Goal: Information Seeking & Learning: Find specific fact

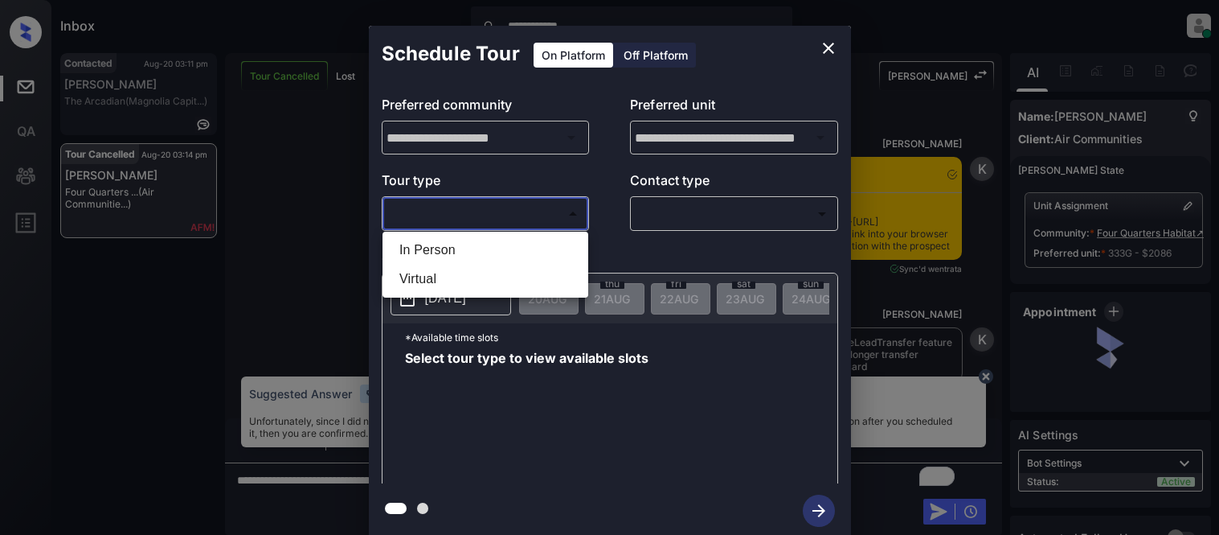
click at [437, 276] on li "Virtual" at bounding box center [486, 278] width 198 height 29
type input "*******"
click at [686, 217] on div at bounding box center [609, 267] width 1219 height 535
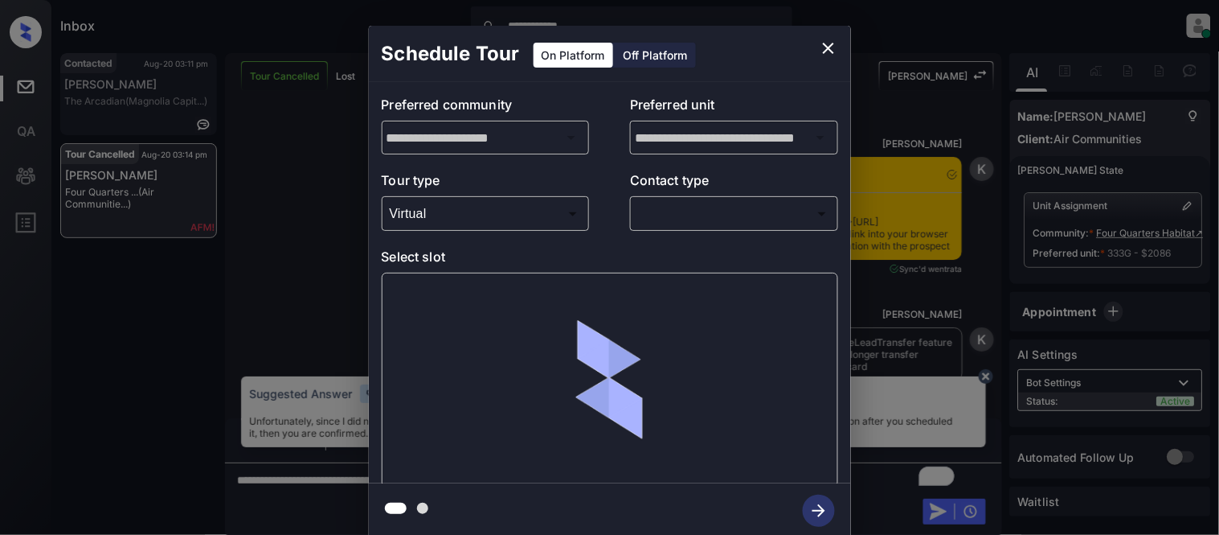
scroll to position [5244, 0]
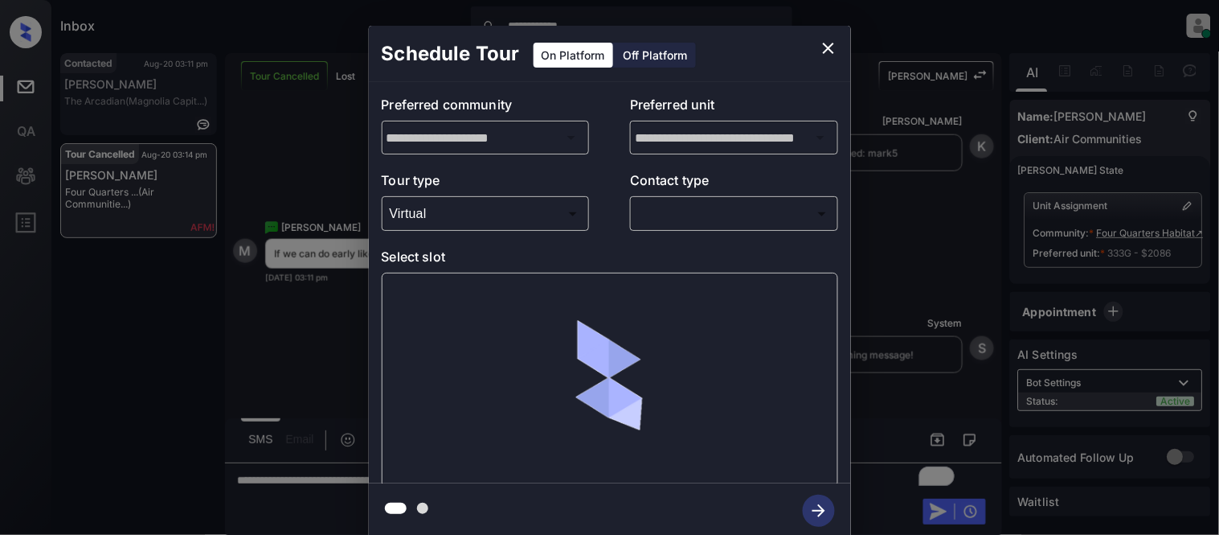
click at [686, 217] on body "**********" at bounding box center [609, 267] width 1219 height 535
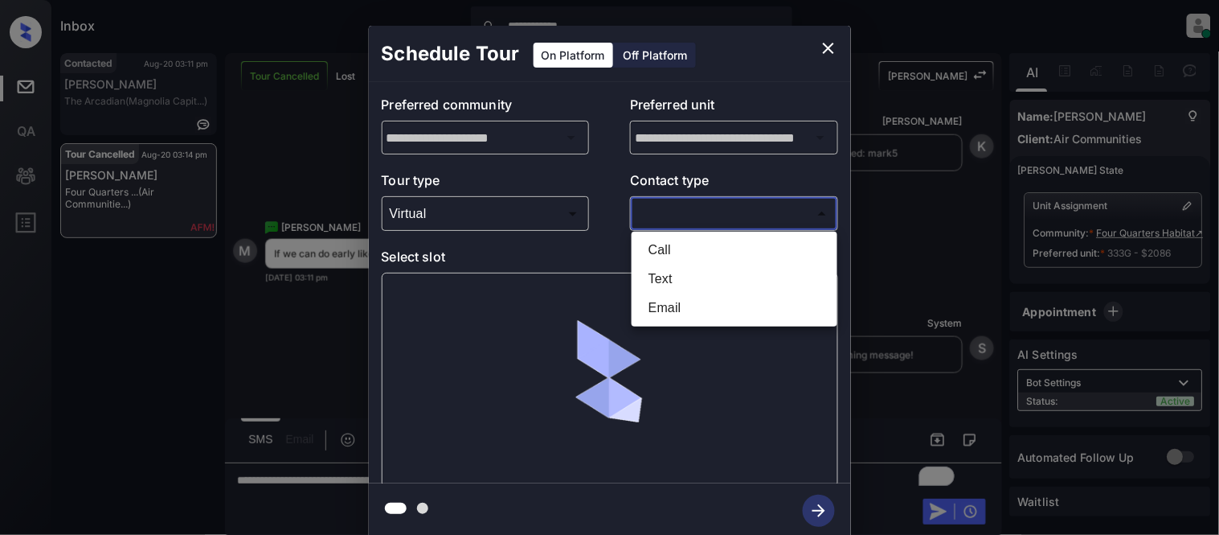
click at [673, 280] on li "Text" at bounding box center [735, 278] width 198 height 29
type input "****"
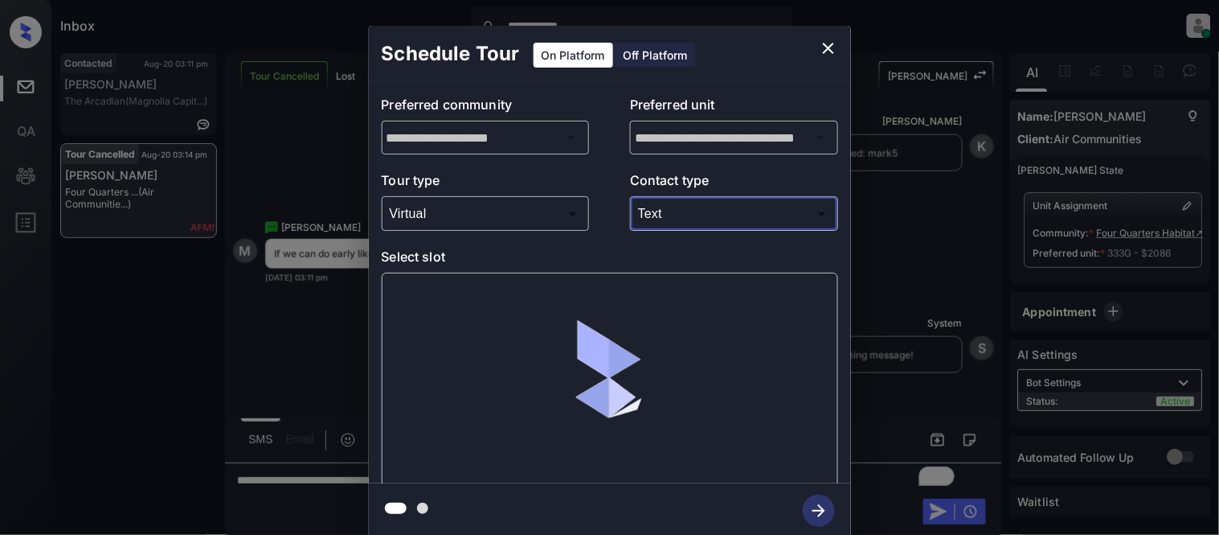
click at [443, 294] on div at bounding box center [610, 380] width 457 height 215
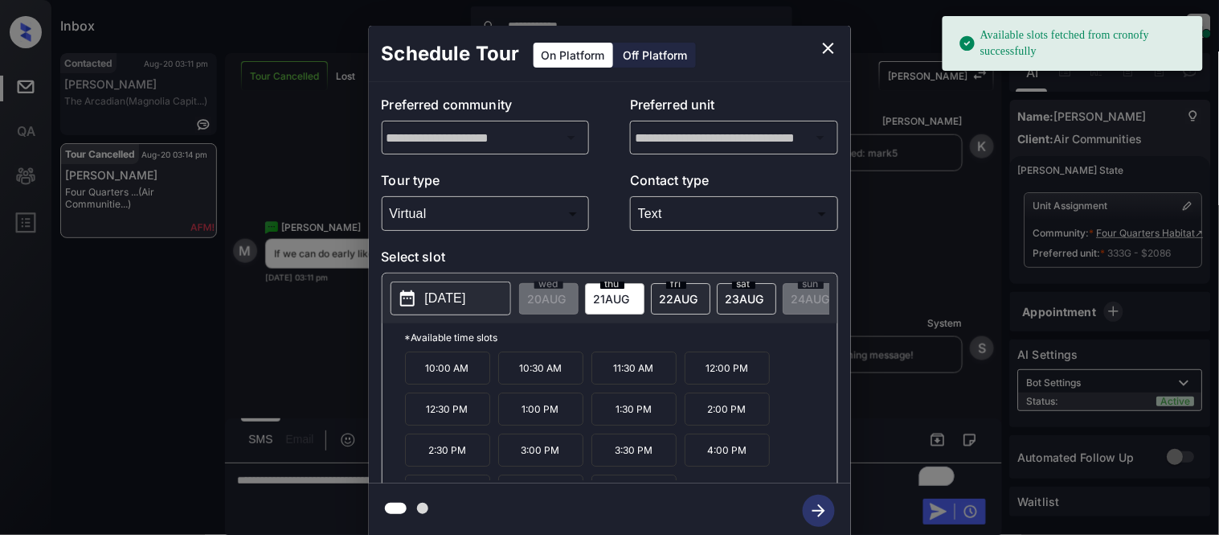
click at [444, 384] on p "10:00 AM" at bounding box center [447, 367] width 85 height 33
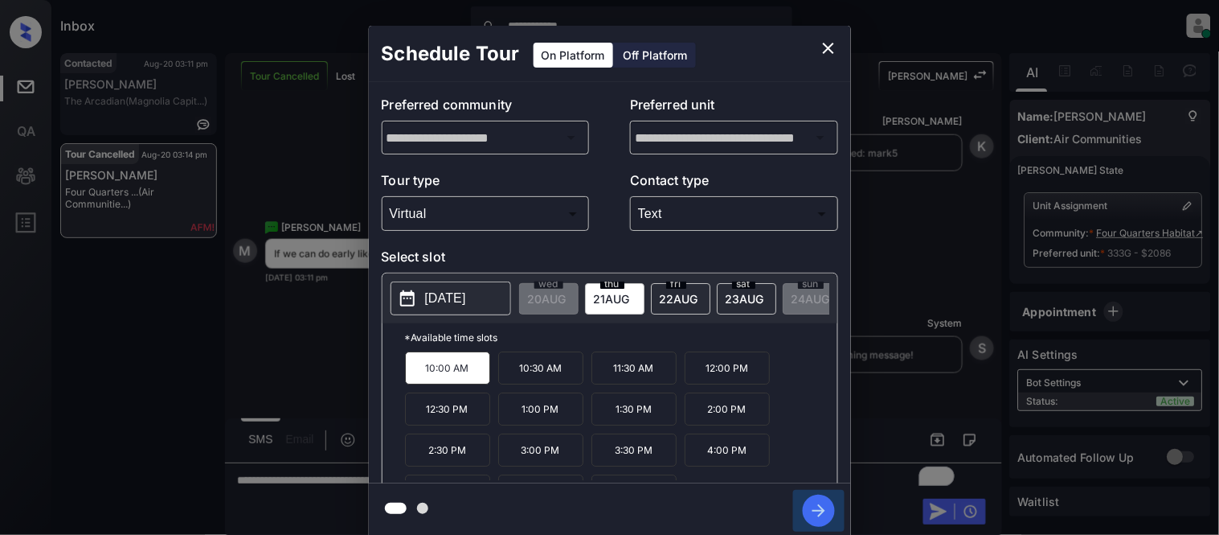
click at [825, 511] on icon "button" at bounding box center [819, 510] width 32 height 32
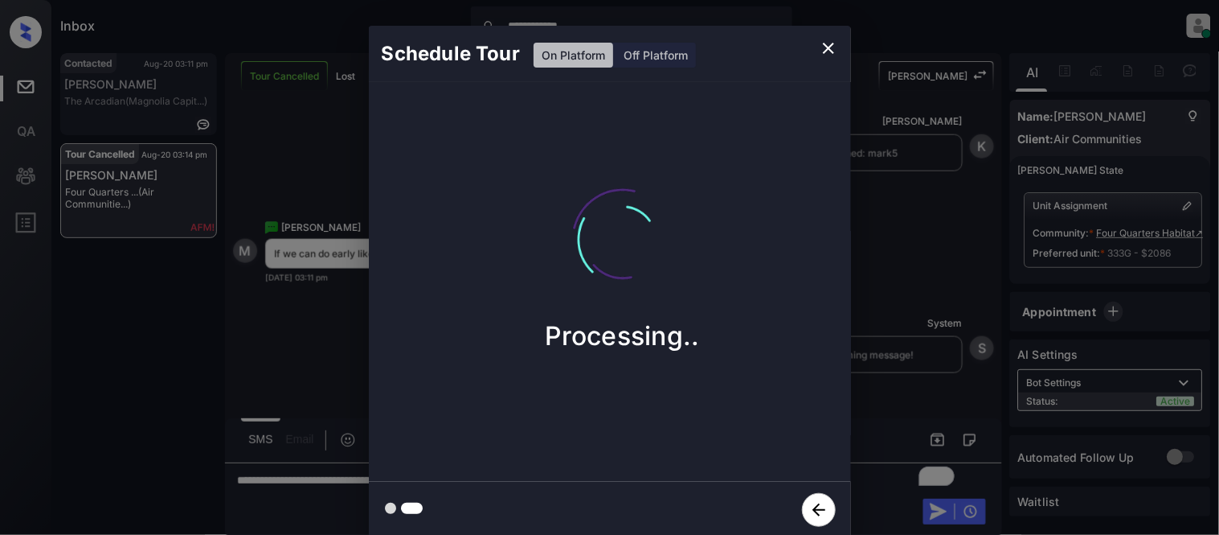
click at [890, 414] on div "Schedule Tour On Platform Off Platform Processing.." at bounding box center [609, 282] width 1219 height 564
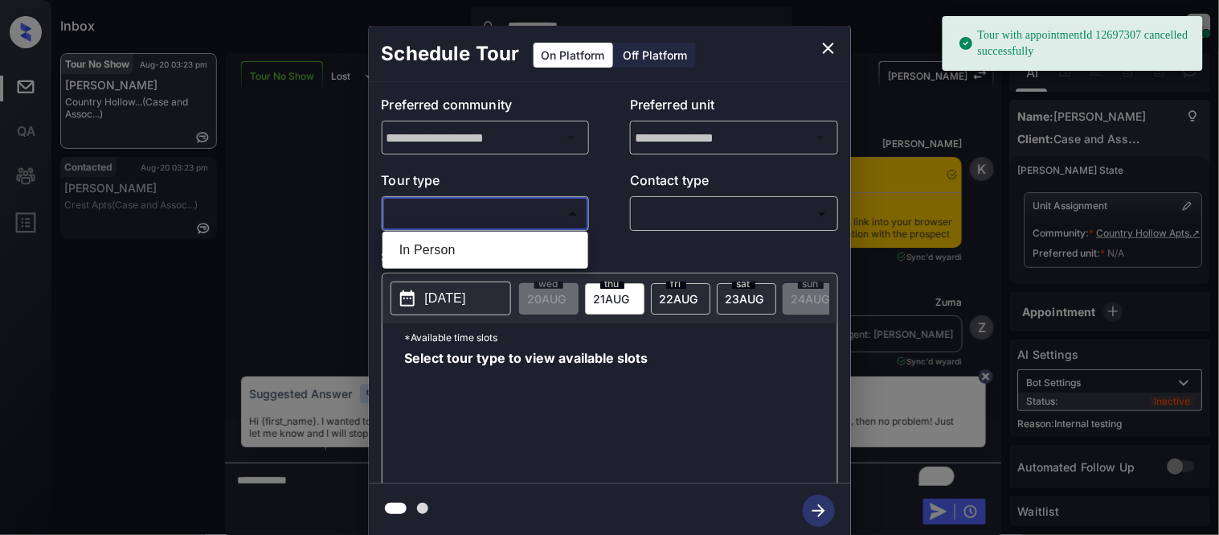
scroll to position [6272, 0]
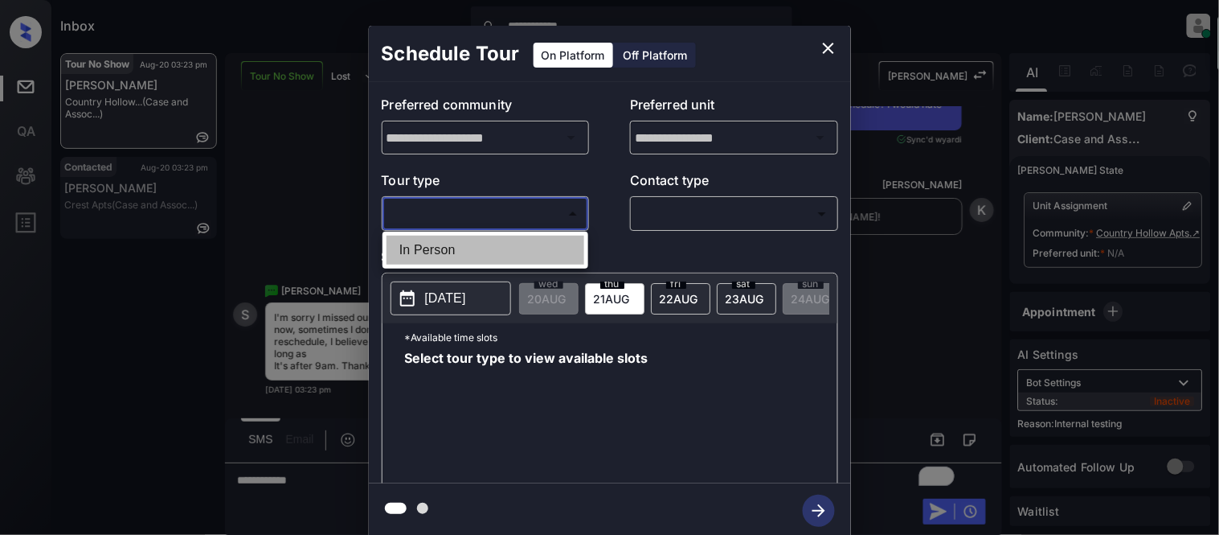
click at [413, 242] on li "In Person" at bounding box center [486, 250] width 198 height 29
type input "********"
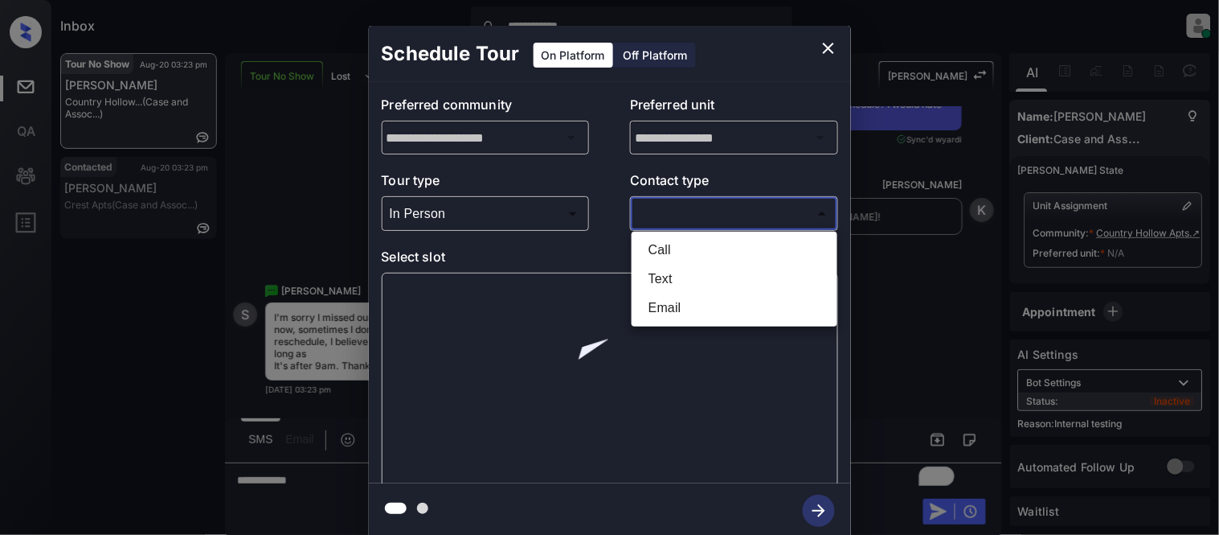
click at [748, 211] on body "**********" at bounding box center [609, 267] width 1219 height 535
click at [674, 275] on li "Text" at bounding box center [735, 278] width 198 height 29
type input "****"
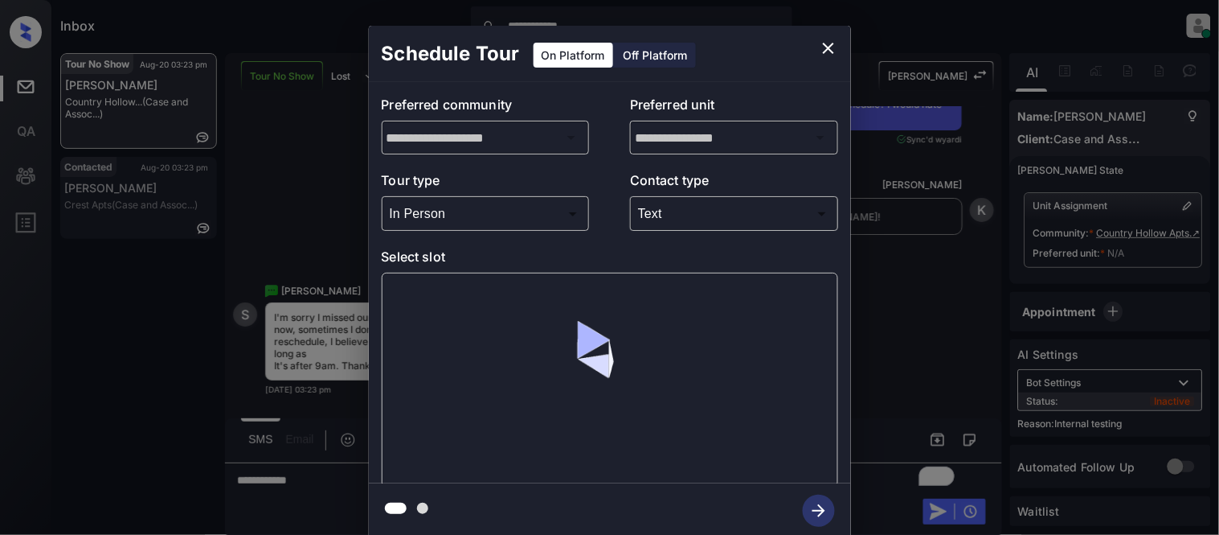
click at [386, 323] on div at bounding box center [610, 380] width 457 height 215
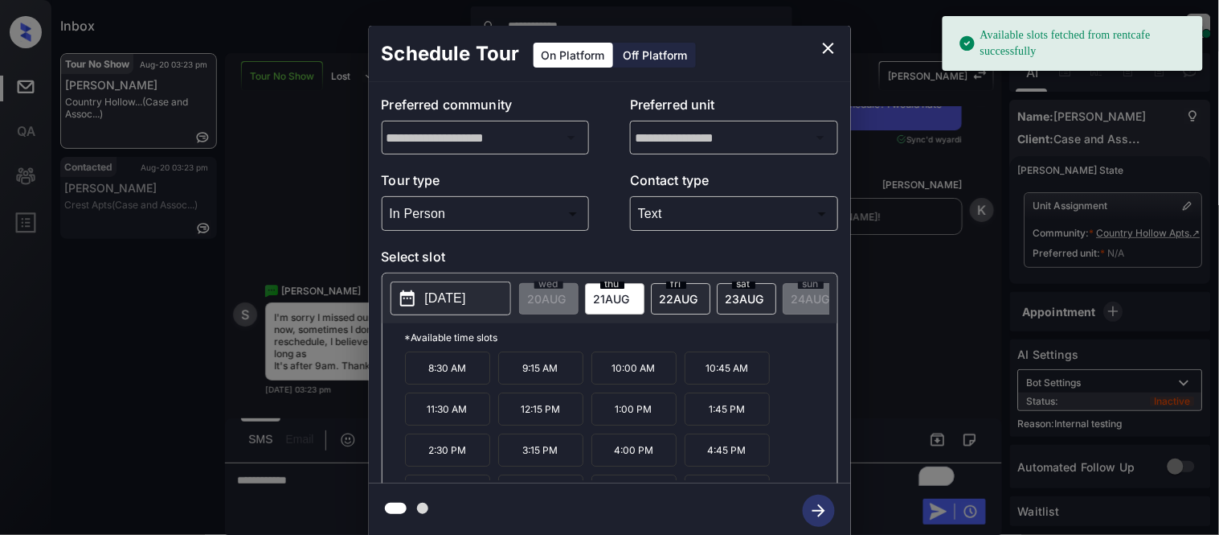
click at [410, 301] on icon at bounding box center [407, 298] width 19 height 19
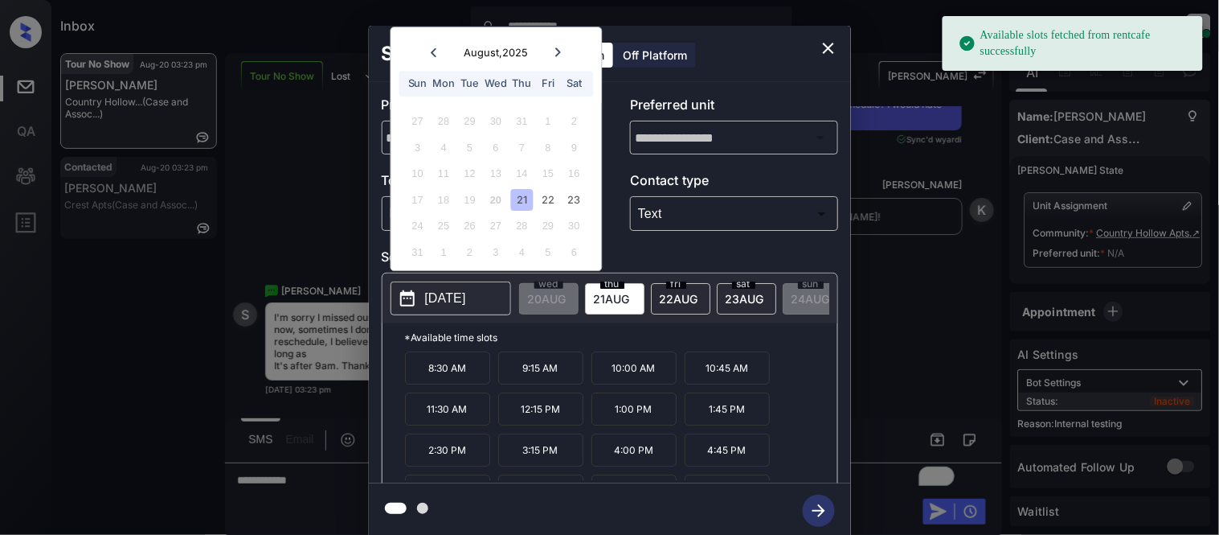
click at [527, 195] on div "21" at bounding box center [522, 200] width 22 height 22
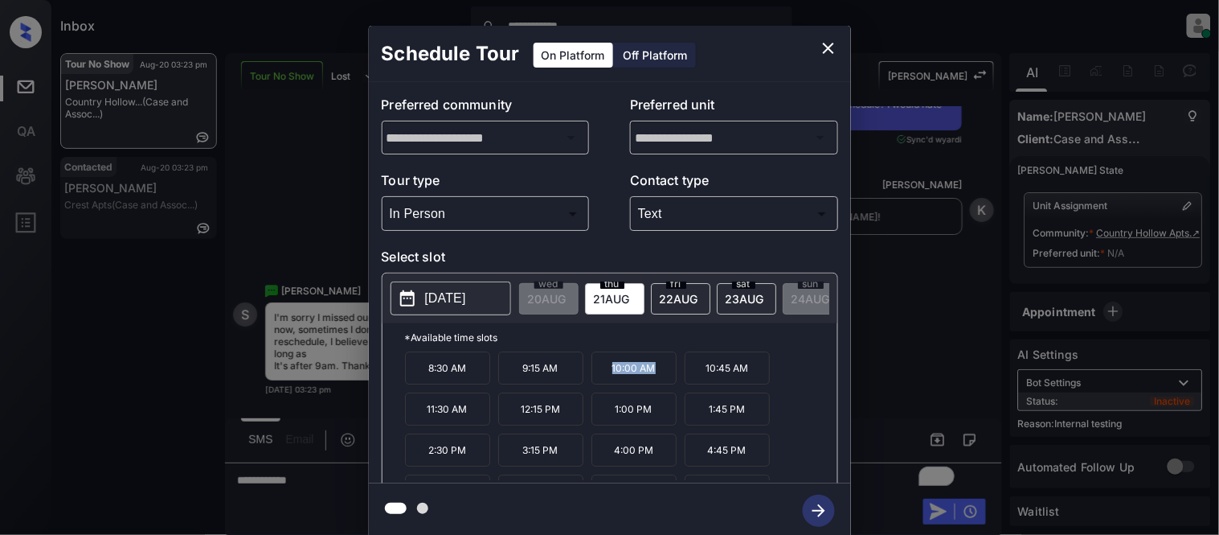
drag, startPoint x: 611, startPoint y: 382, endPoint x: 654, endPoint y: 380, distance: 43.4
click at [654, 380] on p "10:00 AM" at bounding box center [634, 367] width 85 height 33
drag, startPoint x: 690, startPoint y: 375, endPoint x: 736, endPoint y: 375, distance: 46.6
click at [736, 375] on p "10:45 AM" at bounding box center [727, 367] width 85 height 33
drag, startPoint x: 609, startPoint y: 379, endPoint x: 659, endPoint y: 379, distance: 49.8
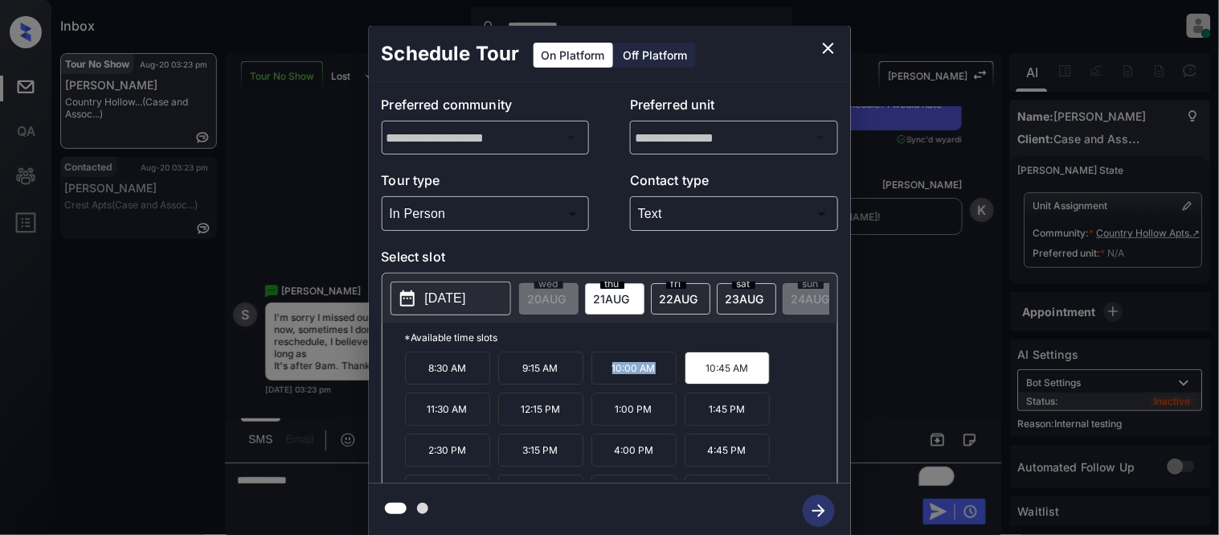
click at [659, 379] on p "10:00 AM" at bounding box center [634, 367] width 85 height 33
copy p "10:00 AM"
click at [318, 486] on div "**********" at bounding box center [609, 282] width 1219 height 564
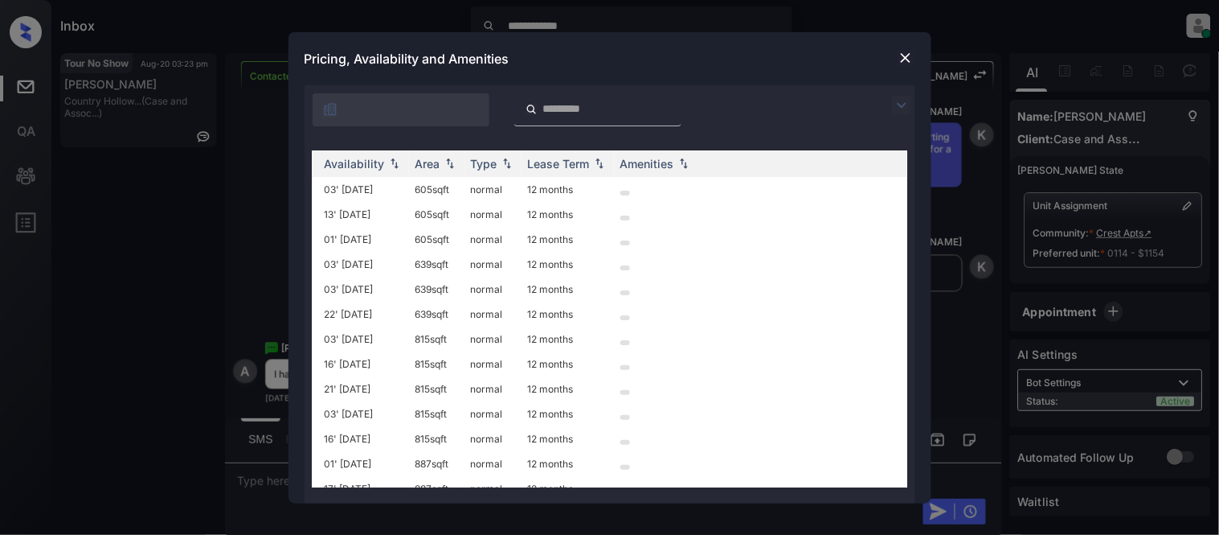
scroll to position [0, 253]
click at [902, 55] on img at bounding box center [906, 58] width 16 height 16
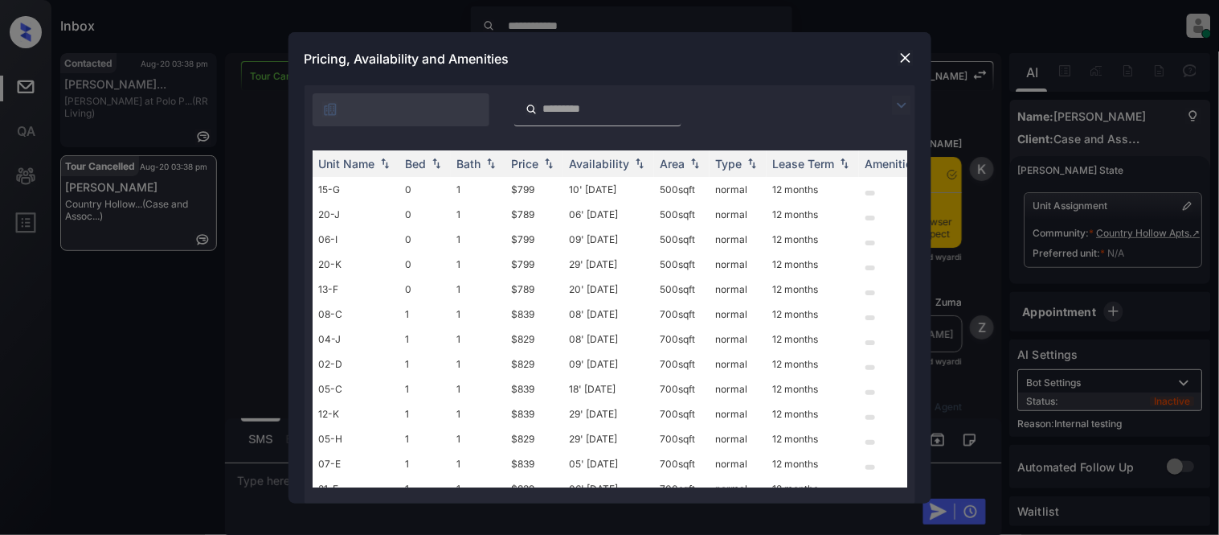
scroll to position [1251, 0]
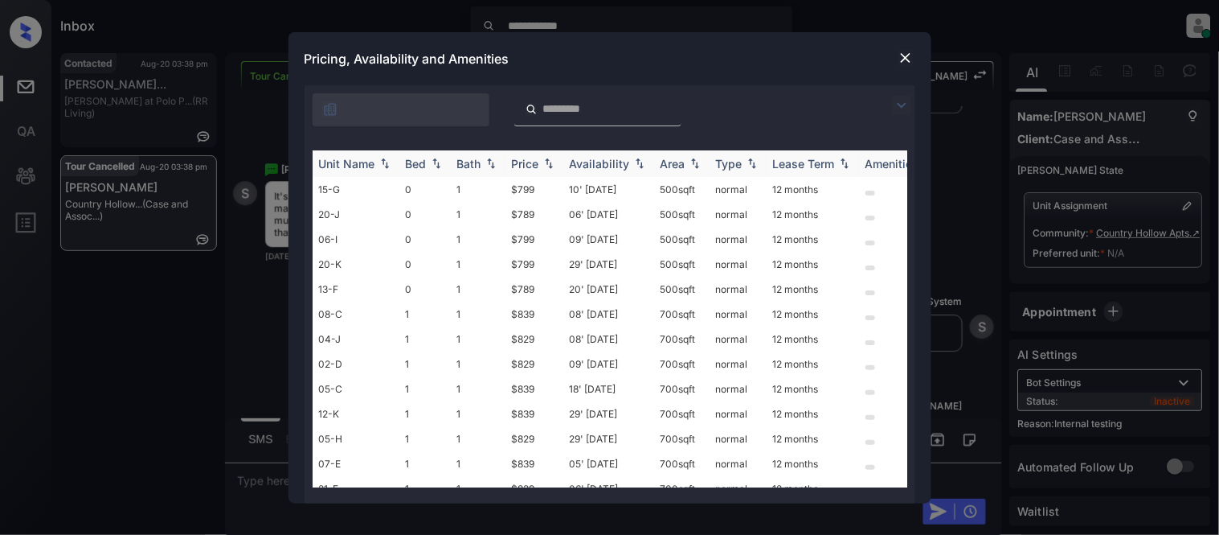
click at [520, 165] on div "Price" at bounding box center [525, 164] width 27 height 14
click at [533, 183] on td "$789" at bounding box center [535, 189] width 58 height 25
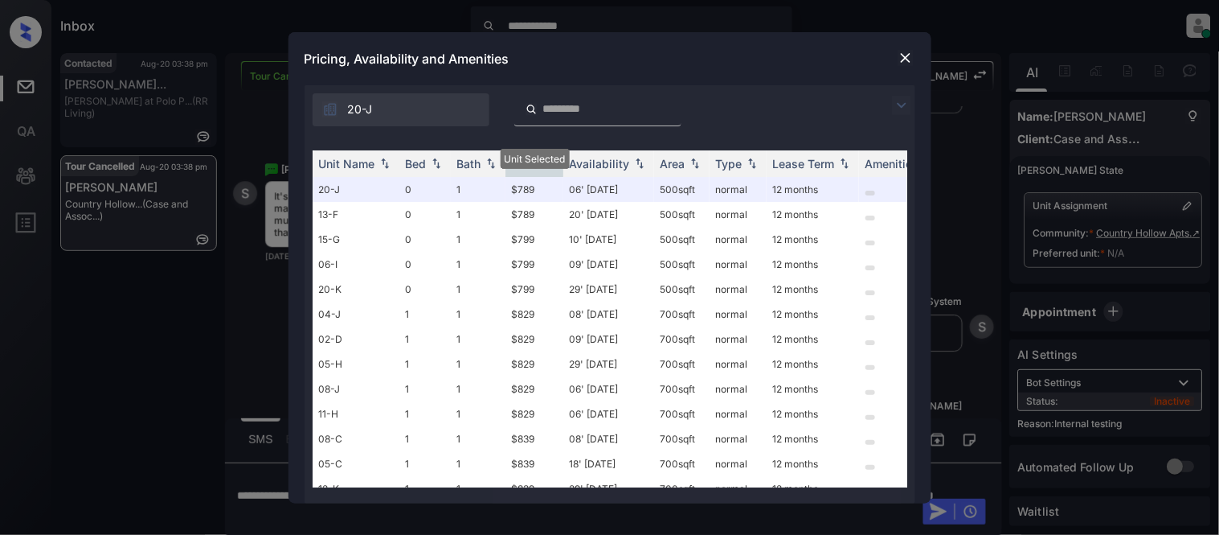
click at [899, 61] on img at bounding box center [906, 58] width 16 height 16
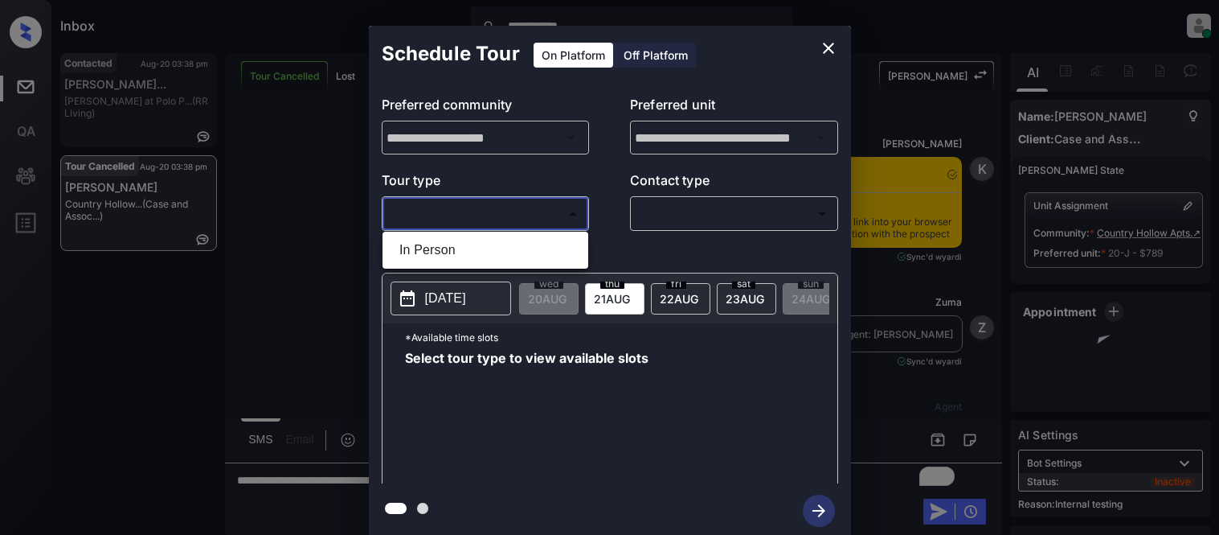
click at [434, 240] on li "In Person" at bounding box center [486, 250] width 198 height 29
click at [695, 206] on div at bounding box center [609, 267] width 1219 height 535
type input "********"
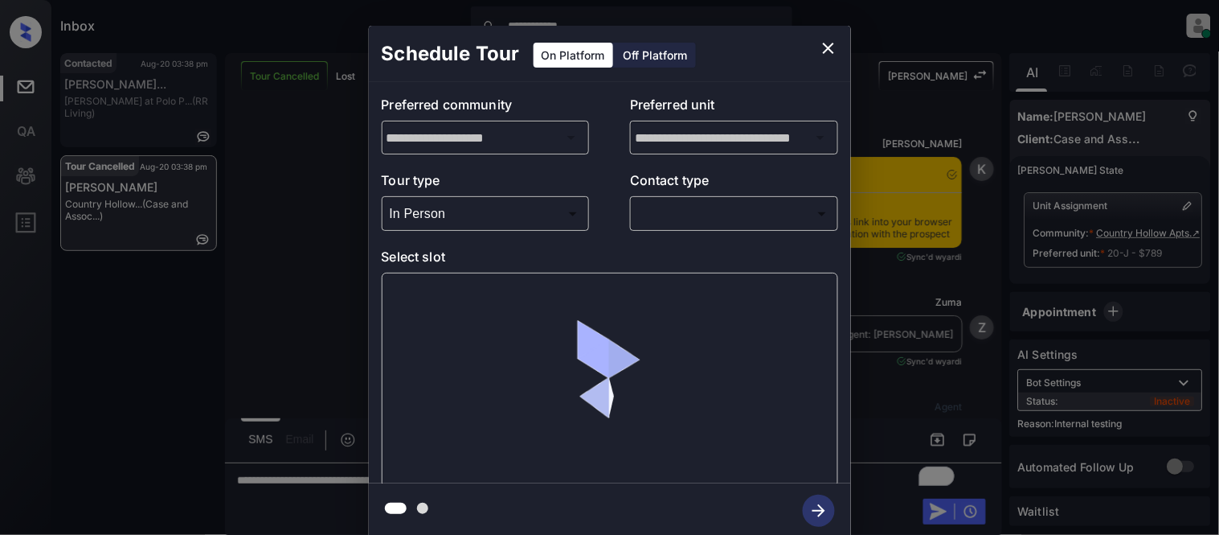
click at [681, 220] on body "**********" at bounding box center [609, 267] width 1219 height 535
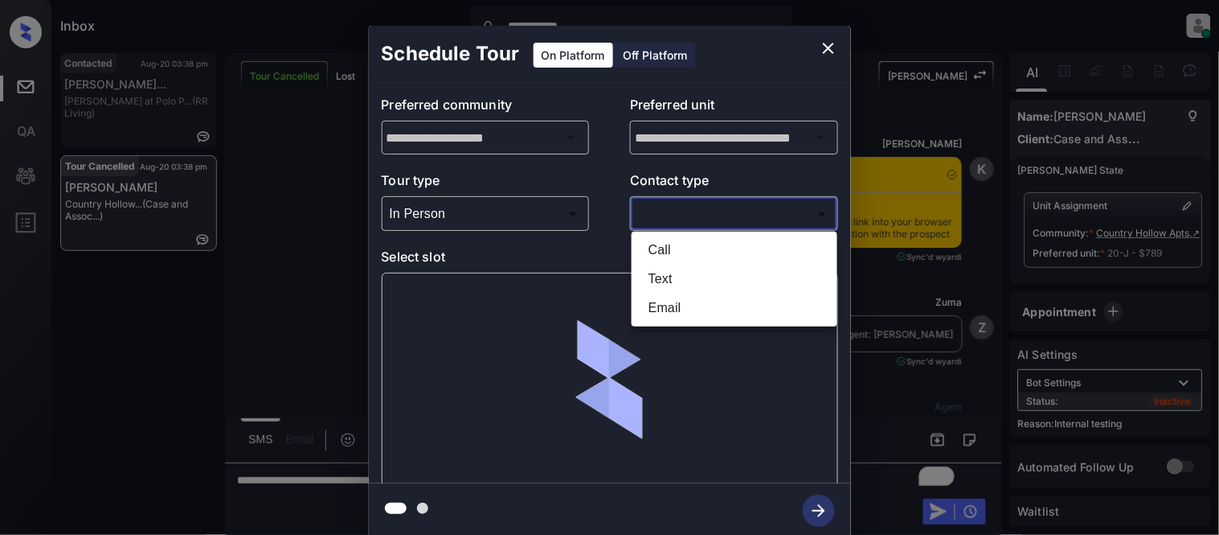
scroll to position [17, 0]
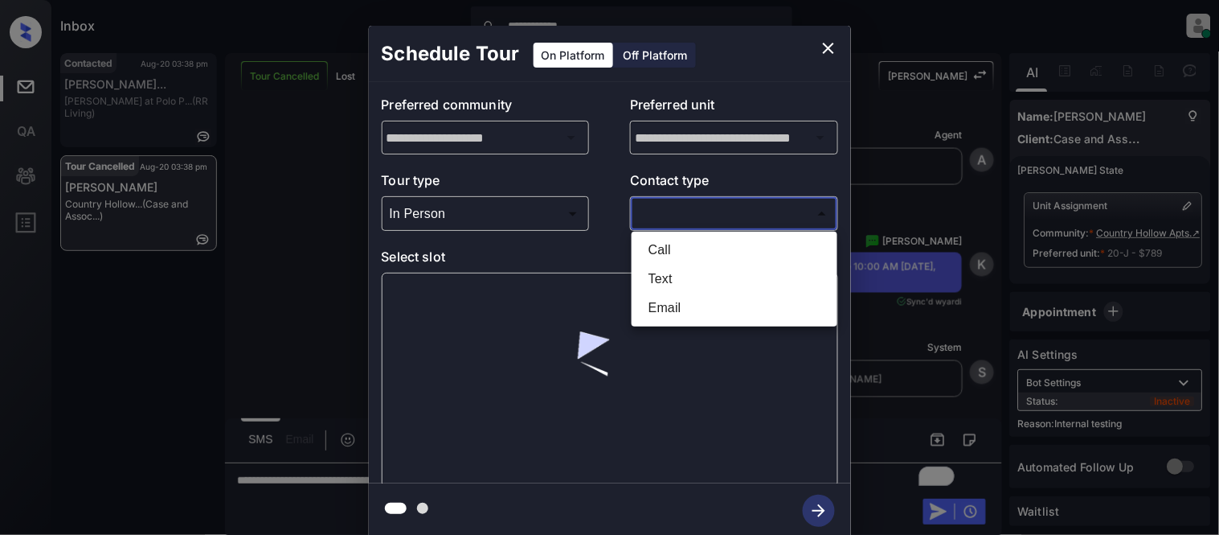
click at [677, 274] on li "Text" at bounding box center [735, 278] width 198 height 29
type input "****"
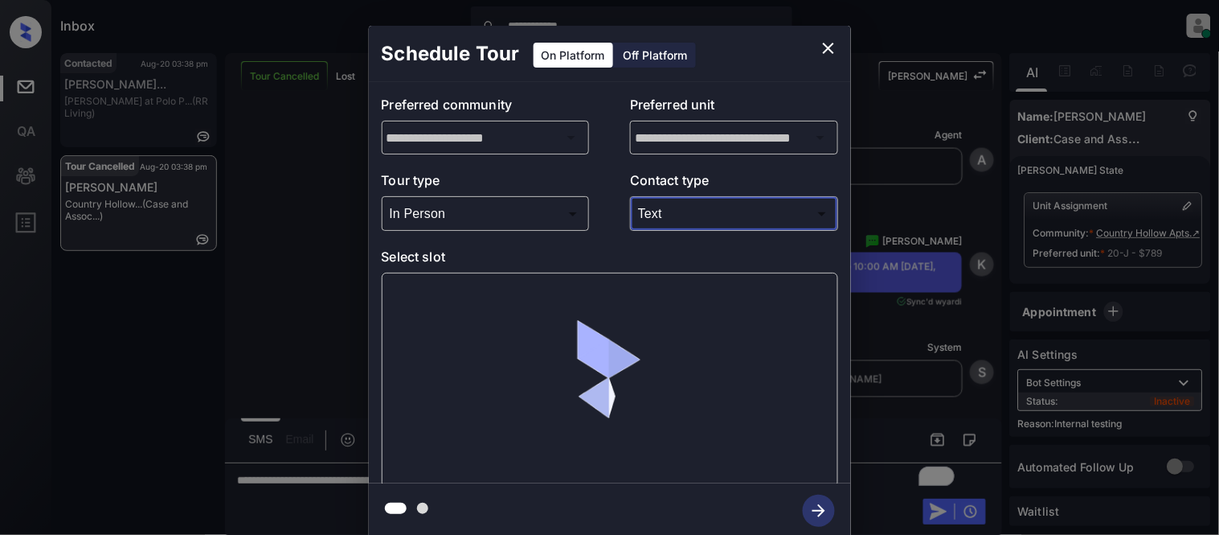
click at [493, 288] on div at bounding box center [610, 380] width 457 height 215
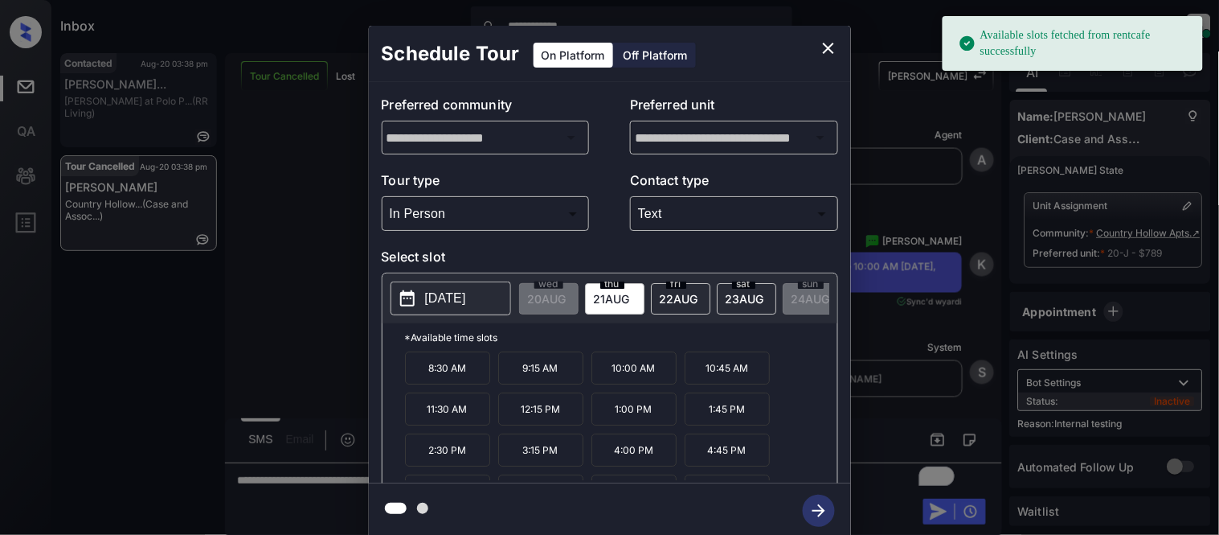
click at [606, 379] on p "10:00 AM" at bounding box center [634, 367] width 85 height 33
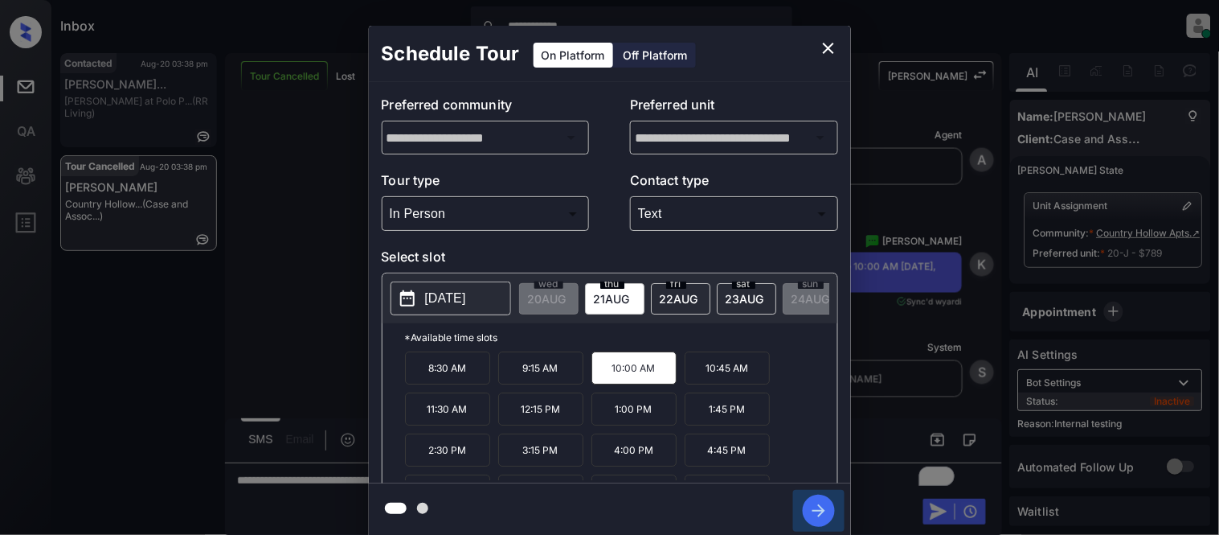
click at [805, 506] on icon "button" at bounding box center [819, 510] width 32 height 32
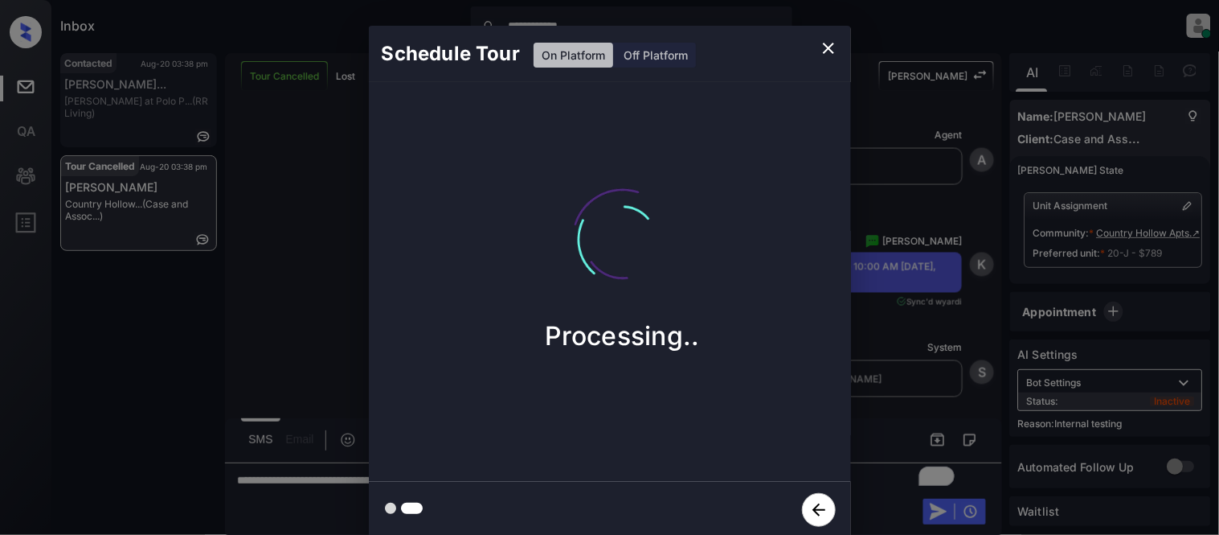
click at [893, 408] on div "Schedule Tour On Platform Off Platform Processing.." at bounding box center [609, 282] width 1219 height 564
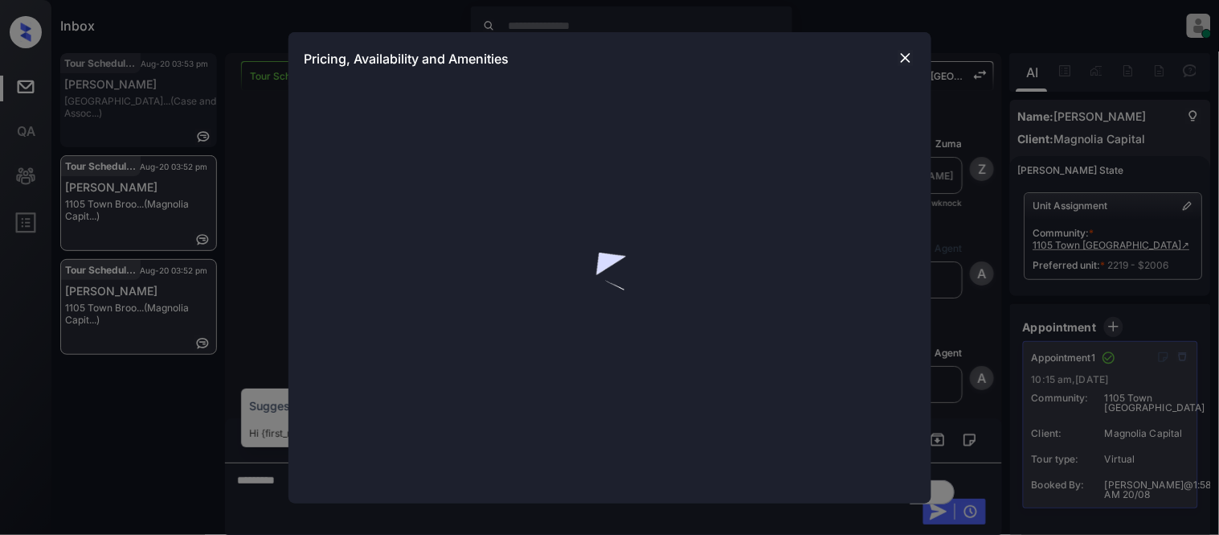
scroll to position [6518, 0]
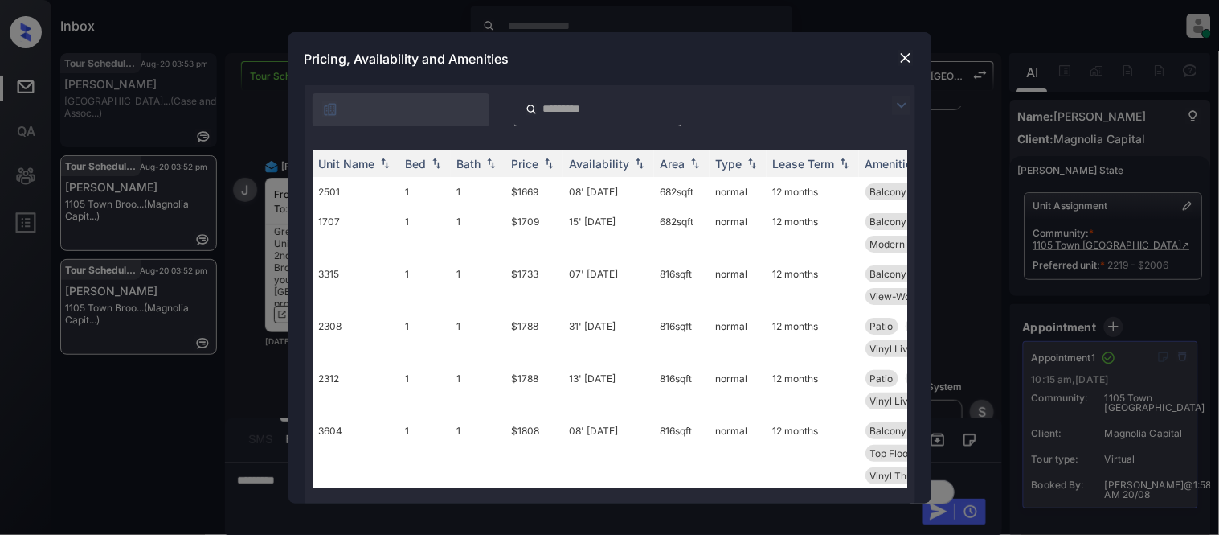
click at [901, 114] on img at bounding box center [901, 105] width 19 height 19
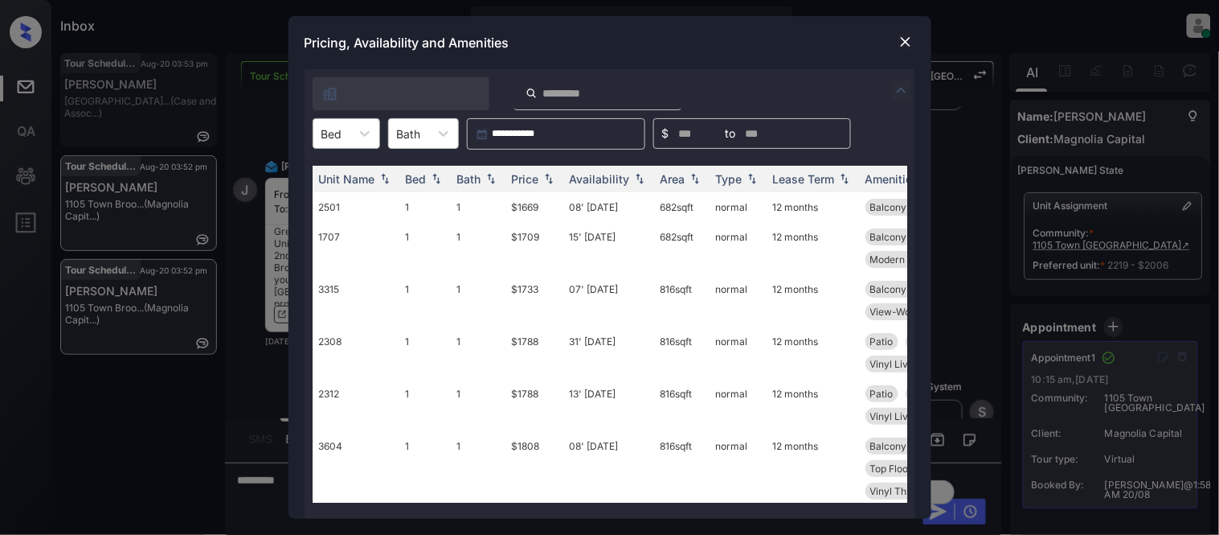
click at [338, 133] on div at bounding box center [332, 133] width 21 height 17
click at [342, 199] on div "2" at bounding box center [347, 201] width 68 height 29
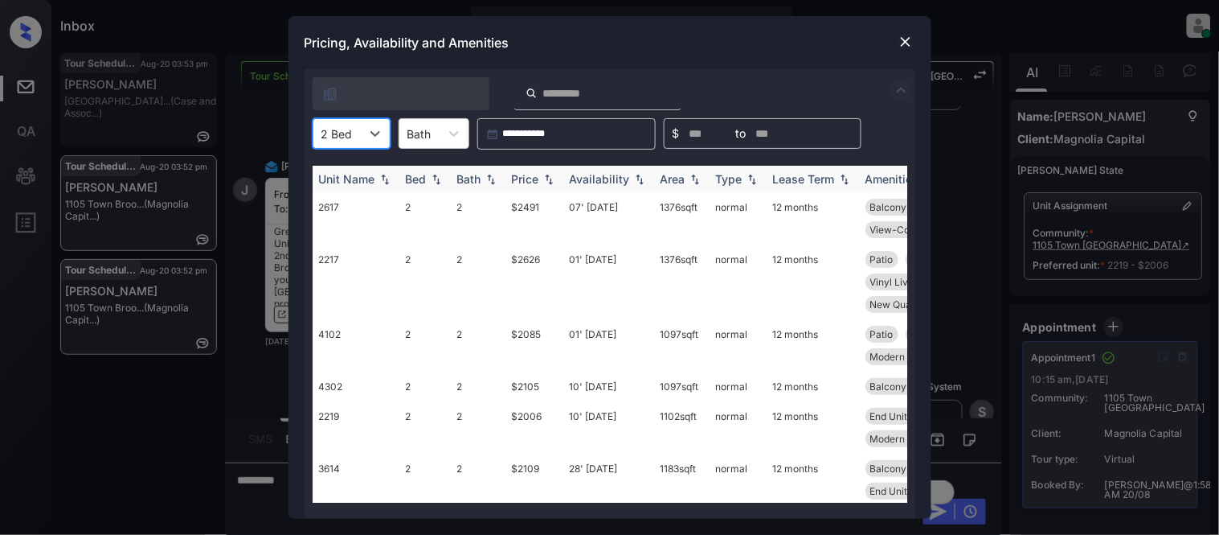
click at [508, 182] on th "Price" at bounding box center [535, 179] width 58 height 27
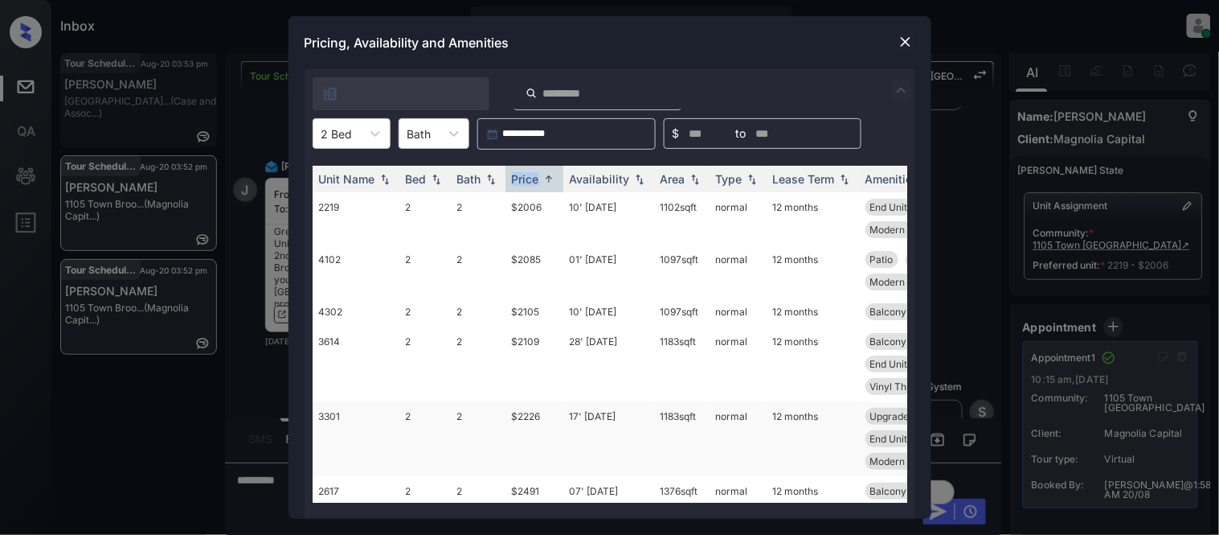
scroll to position [165, 0]
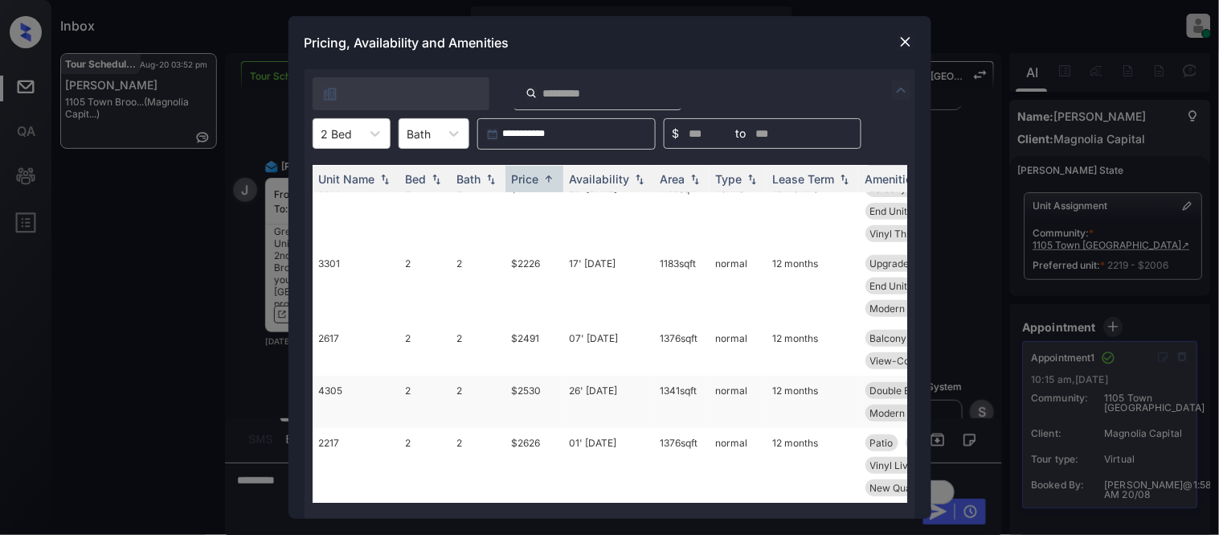
click at [593, 375] on td "26' Oct 25" at bounding box center [609, 401] width 91 height 52
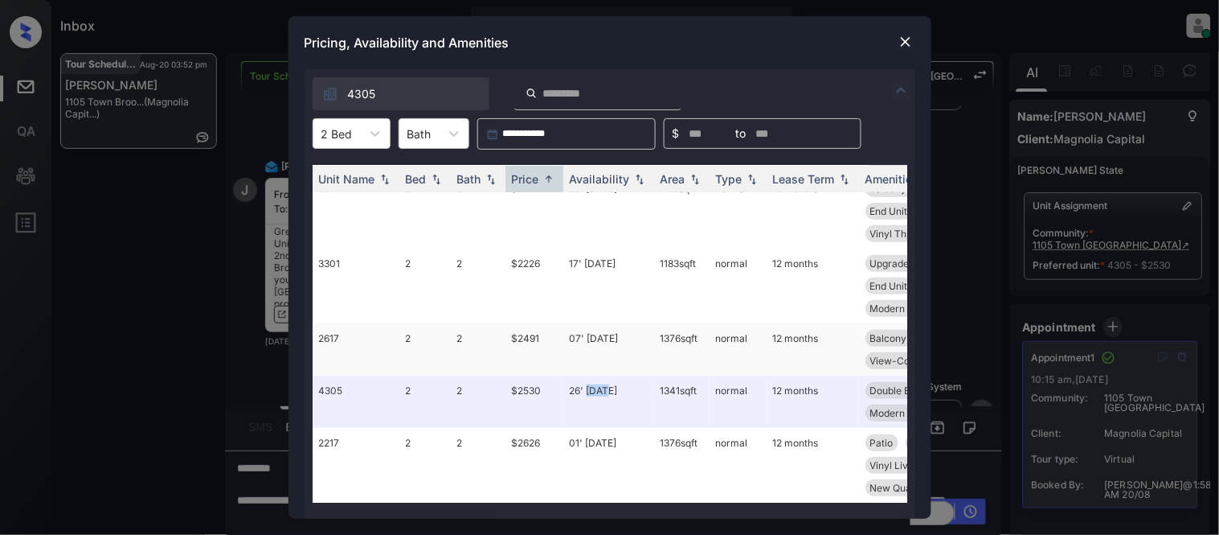
click at [607, 323] on td "07' Sep 25" at bounding box center [609, 349] width 91 height 52
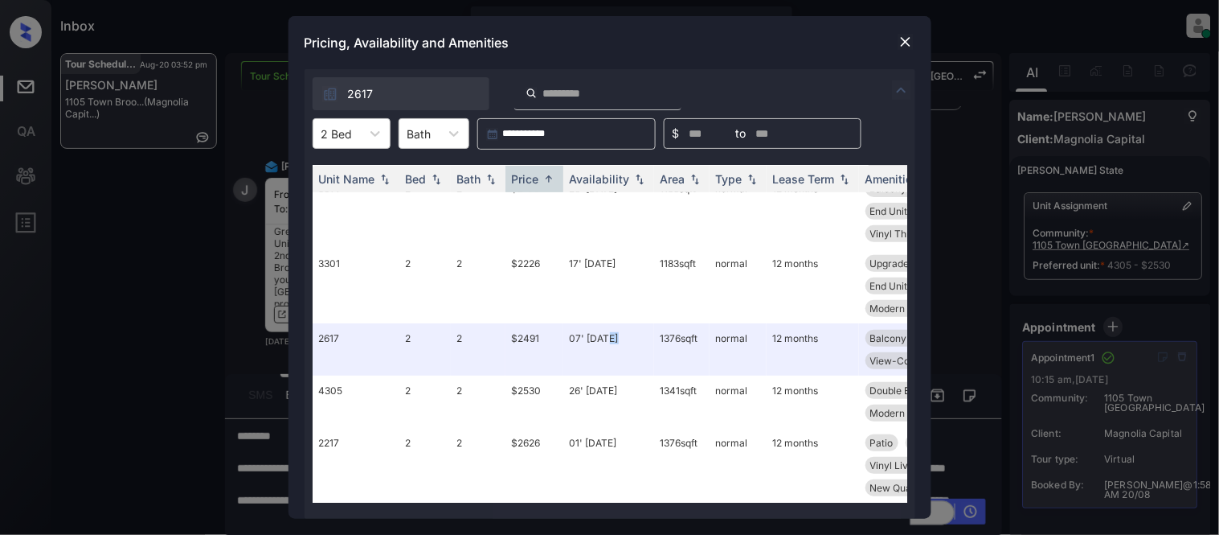
click at [907, 38] on img at bounding box center [906, 42] width 16 height 16
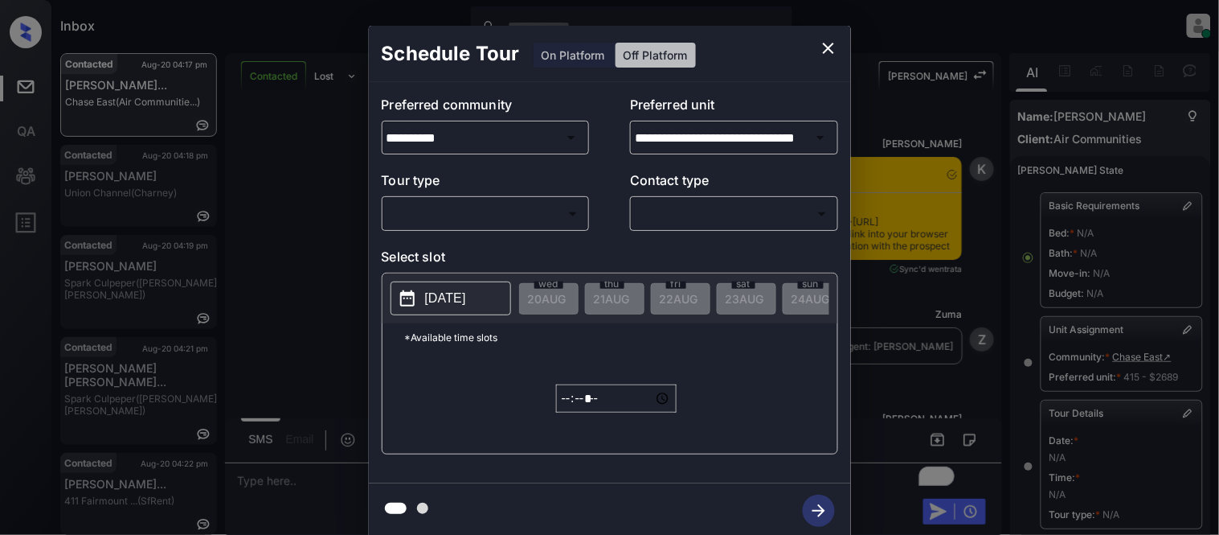
click at [822, 45] on icon "close" at bounding box center [828, 48] width 19 height 19
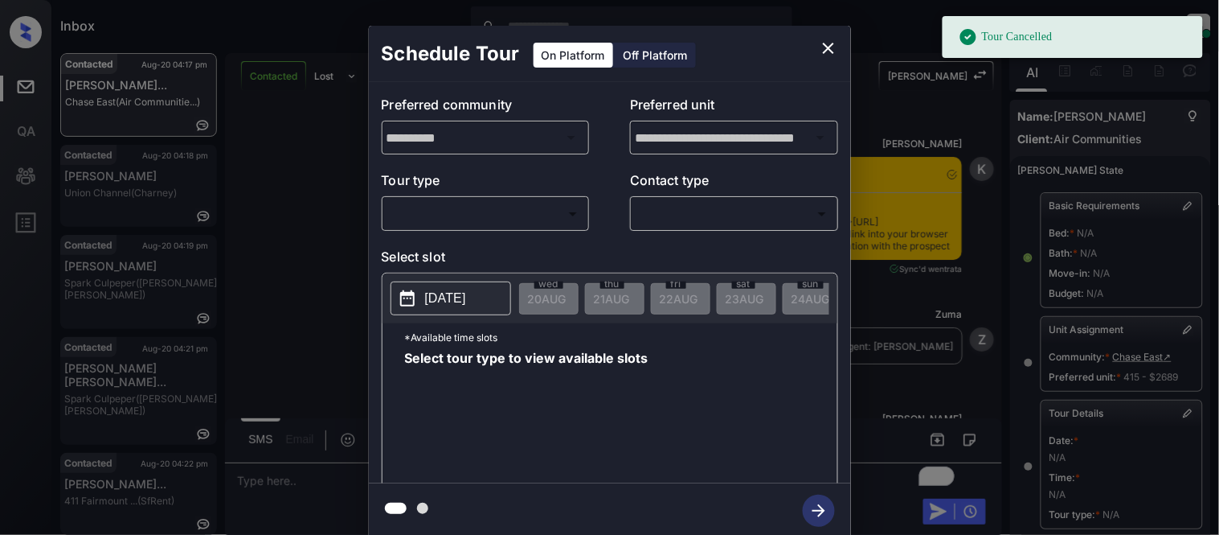
scroll to position [256, 0]
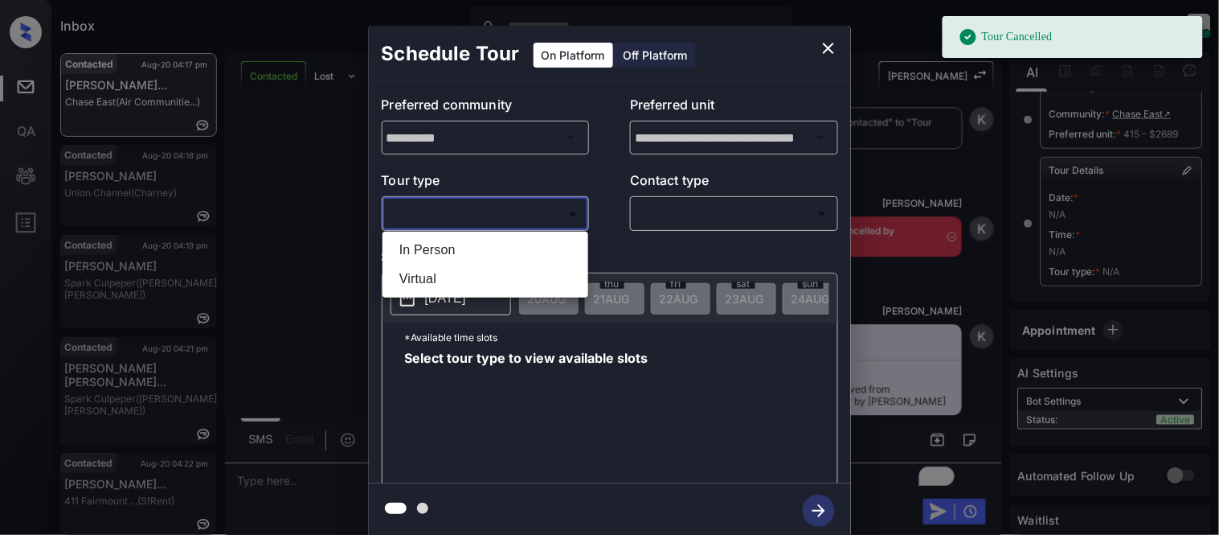
click at [459, 211] on body "Tour Cancelled Inbox [PERSON_NAME] Cataag Online Set yourself offline Set yours…" at bounding box center [609, 267] width 1219 height 535
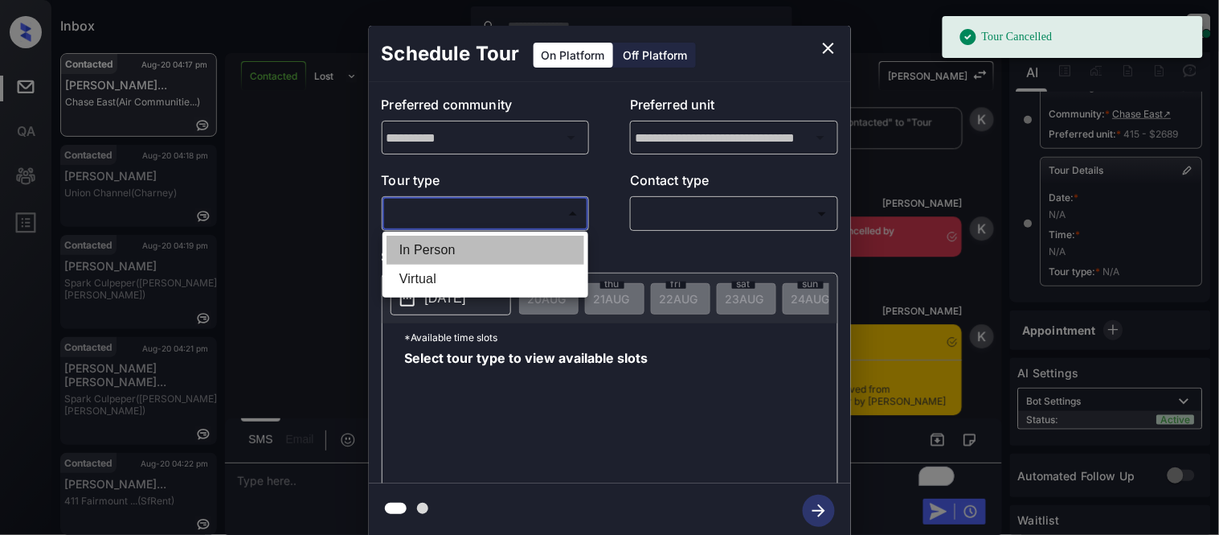
click at [441, 248] on li "In Person" at bounding box center [486, 250] width 198 height 29
type input "********"
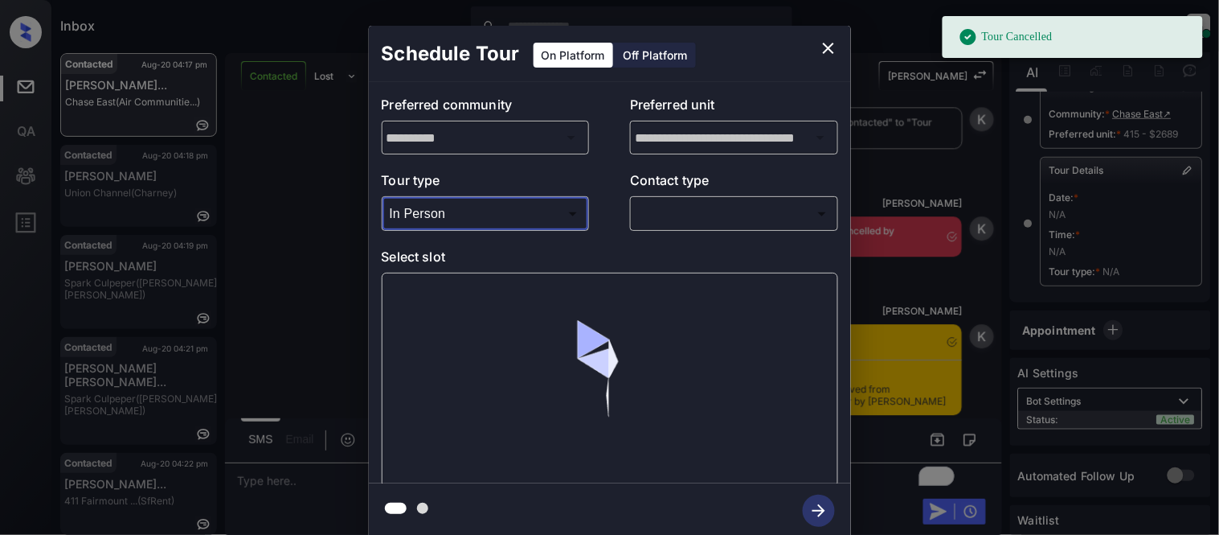
click at [649, 215] on body "Tour Cancelled Inbox [PERSON_NAME] Cataag Online Set yourself offline Set yours…" at bounding box center [609, 267] width 1219 height 535
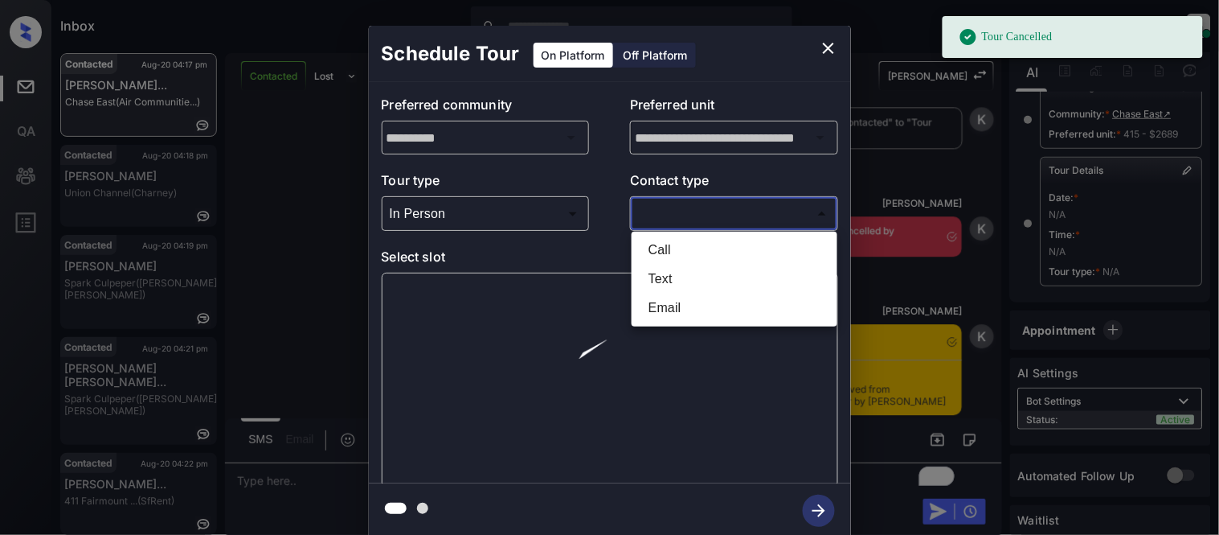
scroll to position [10768, 0]
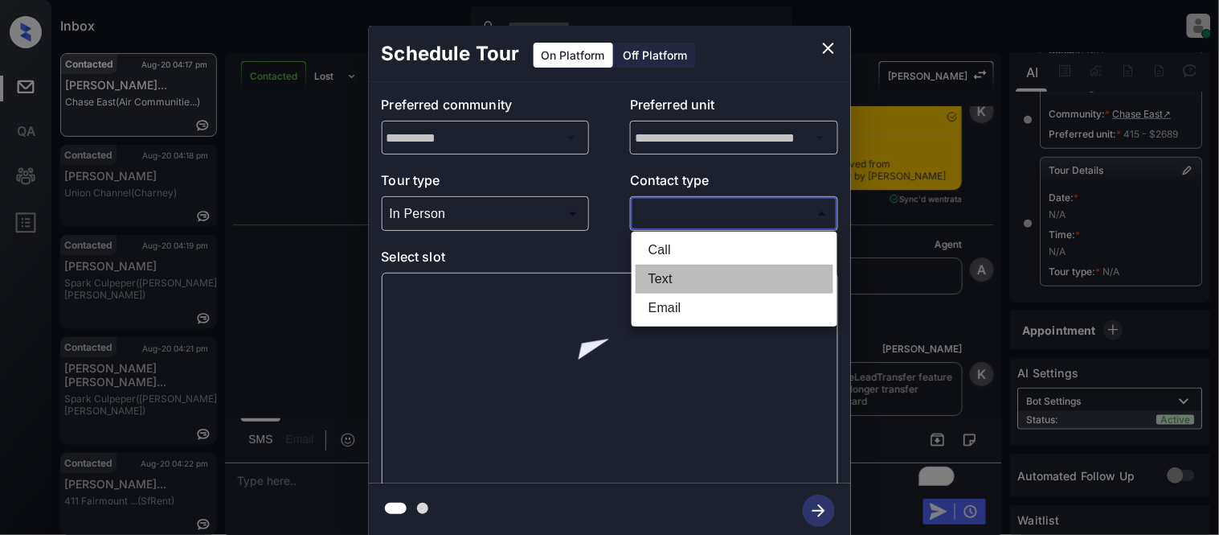
click at [668, 278] on li "Text" at bounding box center [735, 278] width 198 height 29
type input "****"
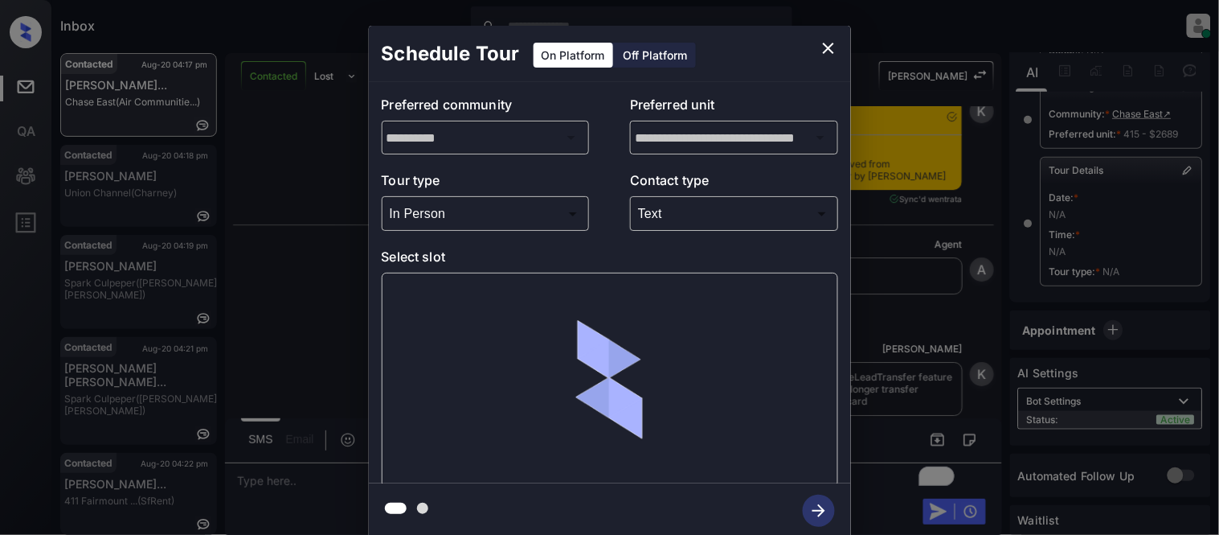
click at [436, 293] on div at bounding box center [610, 380] width 457 height 215
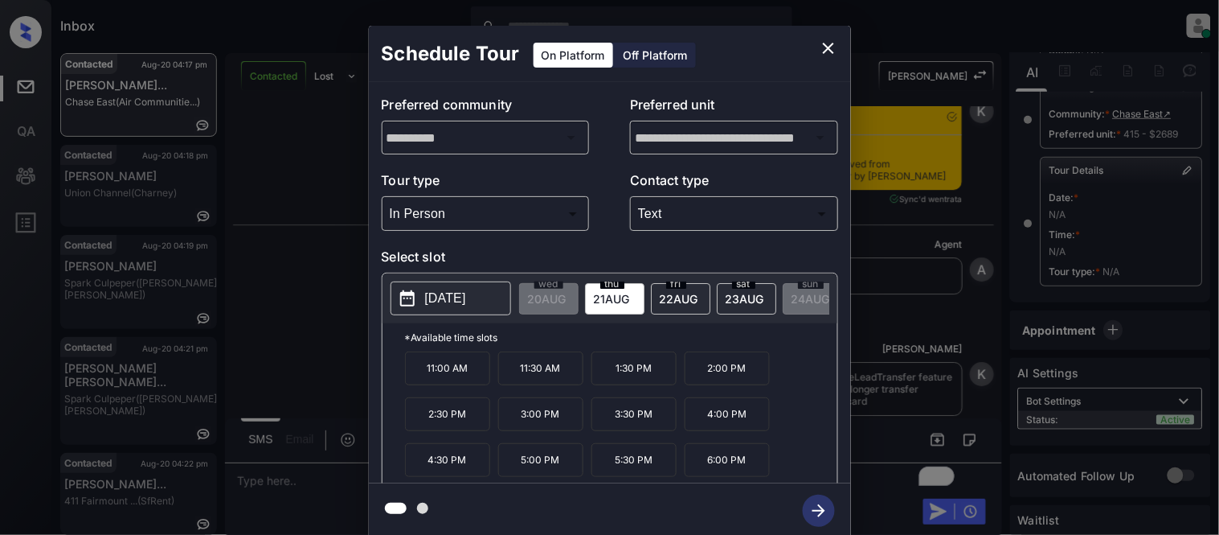
click at [543, 422] on p "3:00 PM" at bounding box center [540, 414] width 85 height 34
click at [830, 505] on icon "button" at bounding box center [819, 510] width 32 height 32
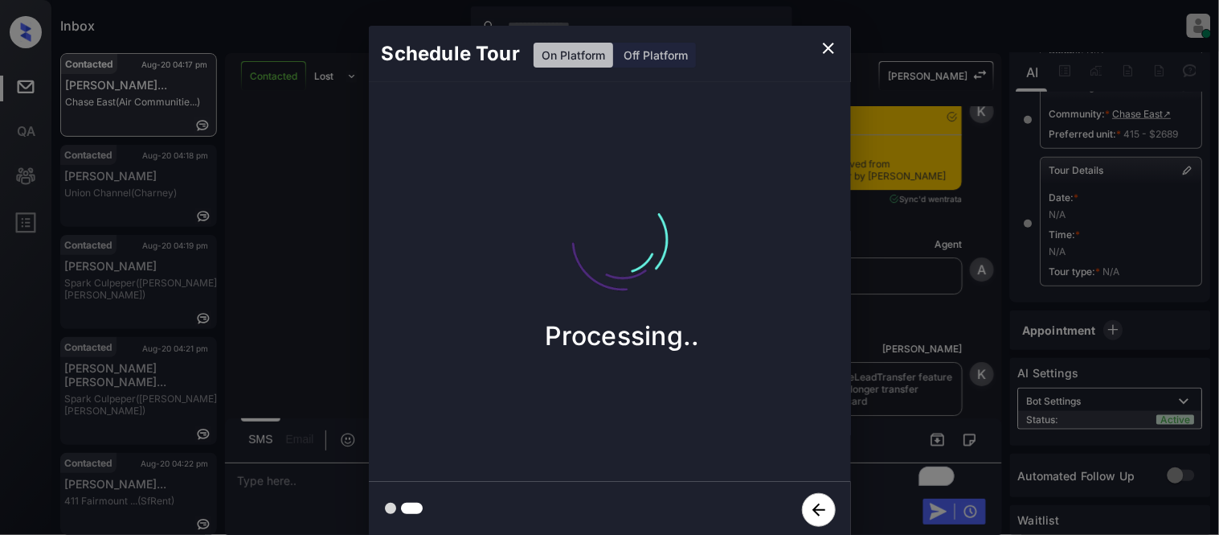
click at [896, 367] on div "Schedule Tour On Platform Off Platform Processing.." at bounding box center [609, 282] width 1219 height 564
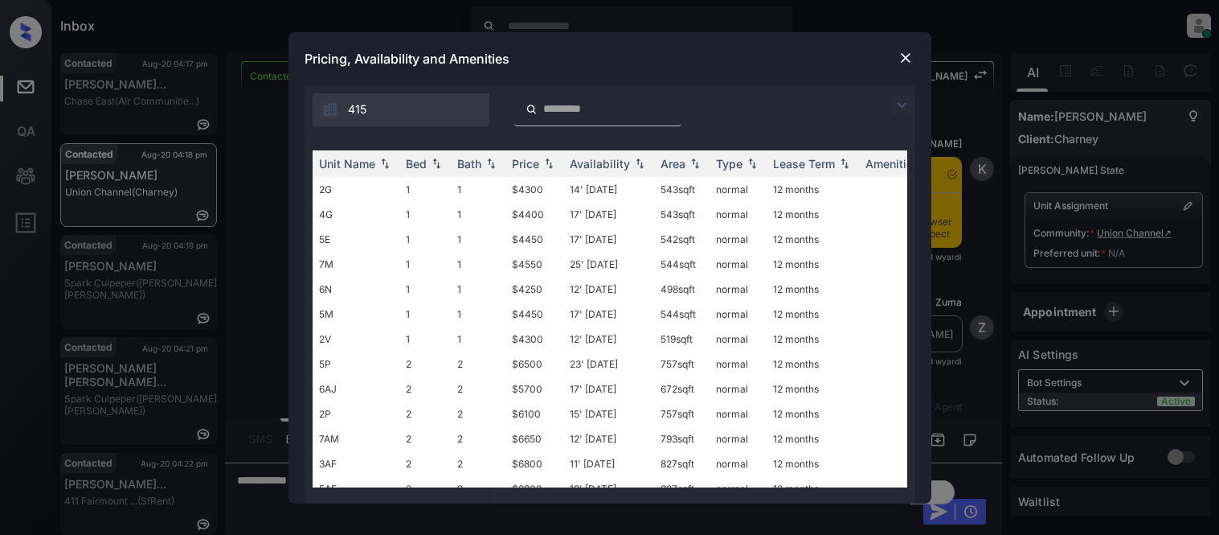
click at [903, 101] on img at bounding box center [901, 105] width 19 height 19
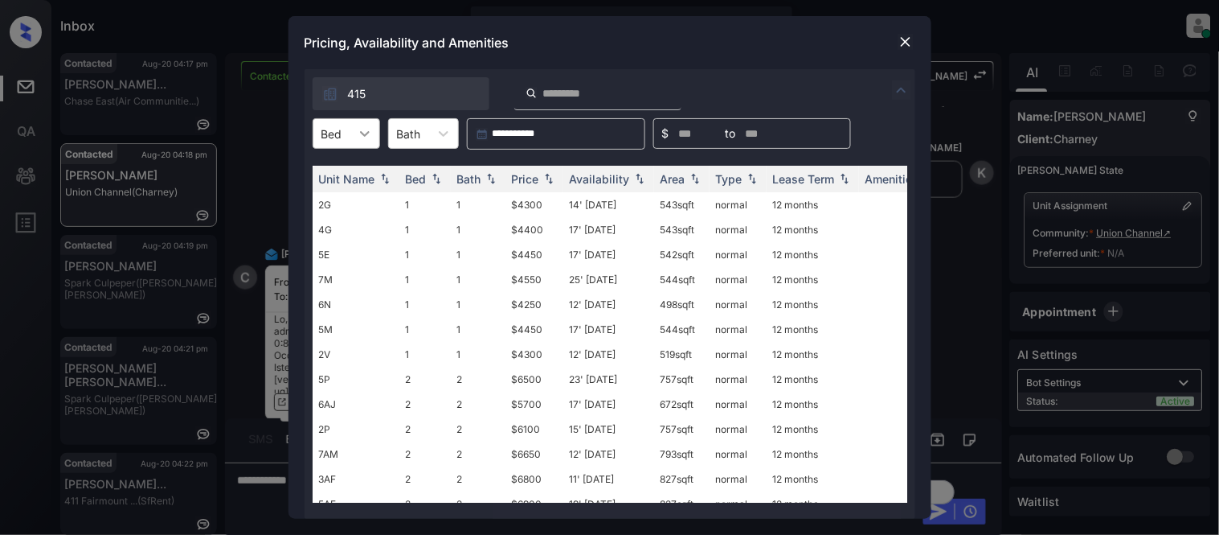
click at [367, 137] on icon at bounding box center [365, 133] width 16 height 16
click at [351, 174] on div "1" at bounding box center [347, 172] width 68 height 29
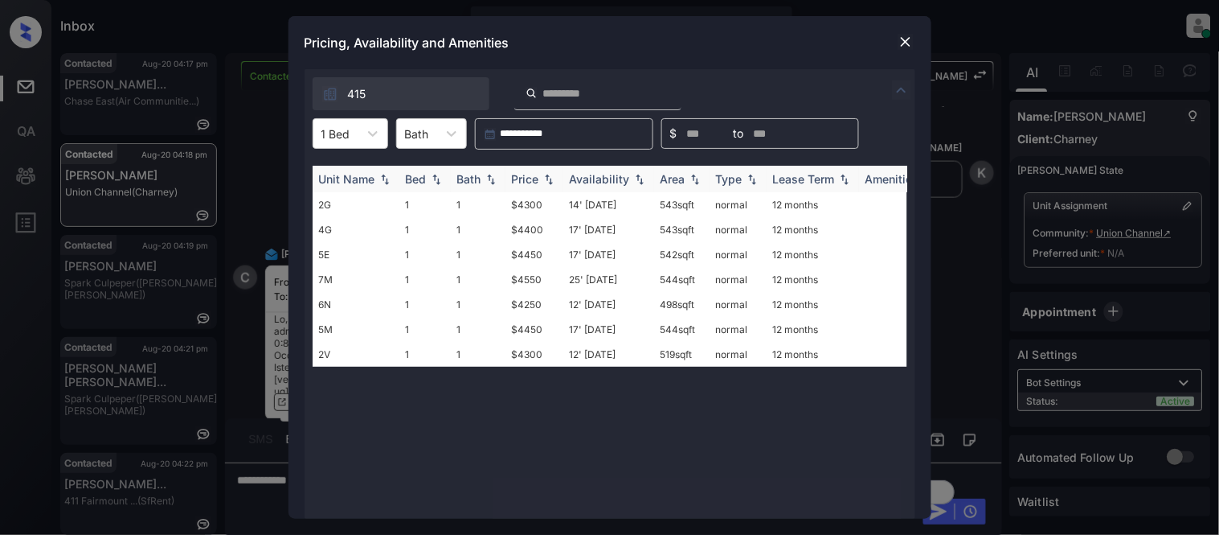
click at [536, 172] on div "Price" at bounding box center [525, 179] width 27 height 14
click at [527, 218] on td "$4300" at bounding box center [535, 229] width 58 height 25
click at [526, 217] on td "$4300" at bounding box center [535, 229] width 58 height 25
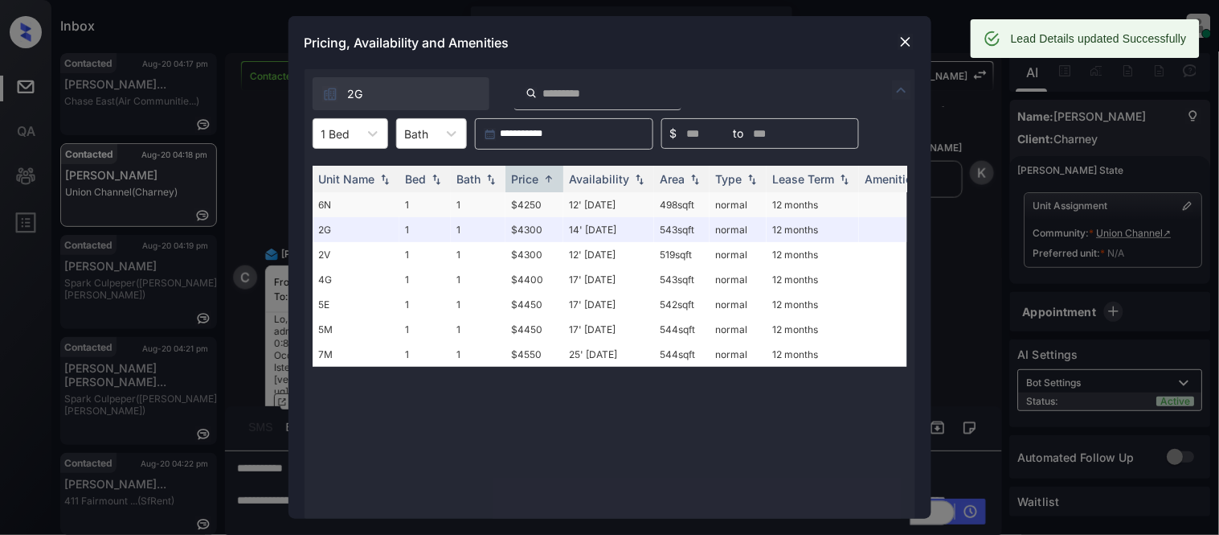
click at [512, 205] on td "$4250" at bounding box center [535, 204] width 58 height 25
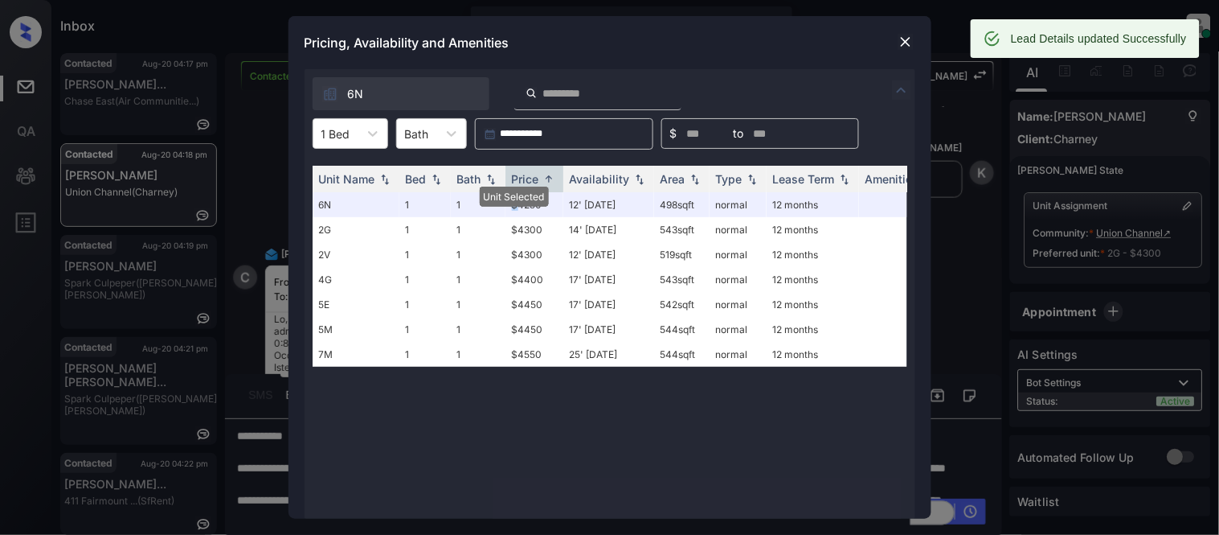
click at [907, 50] on img at bounding box center [906, 42] width 16 height 16
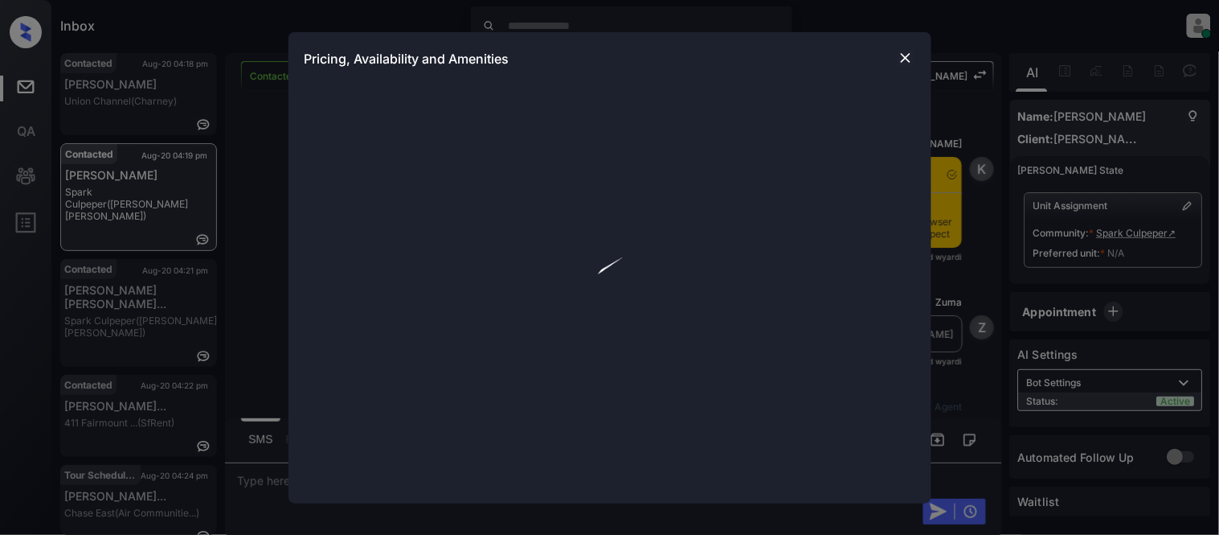
scroll to position [1670, 0]
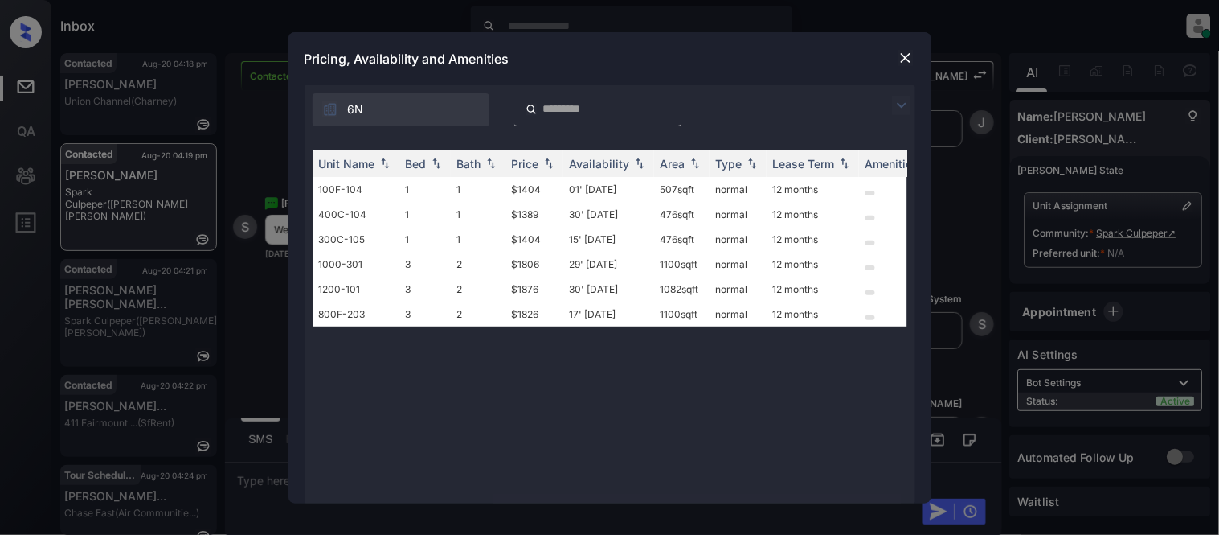
click at [908, 57] on img at bounding box center [906, 58] width 16 height 16
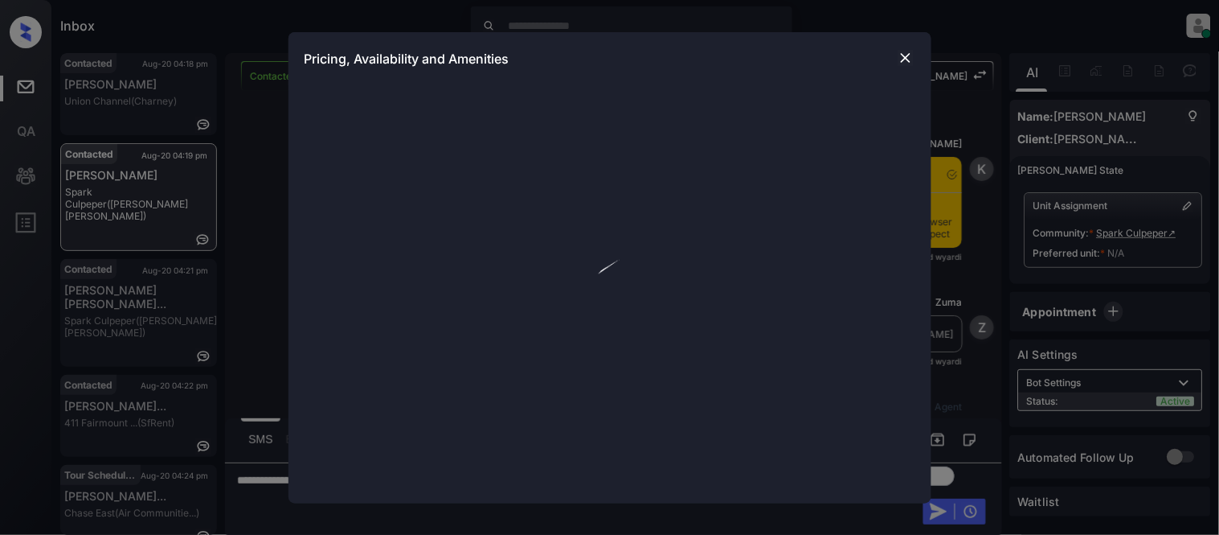
scroll to position [867, 0]
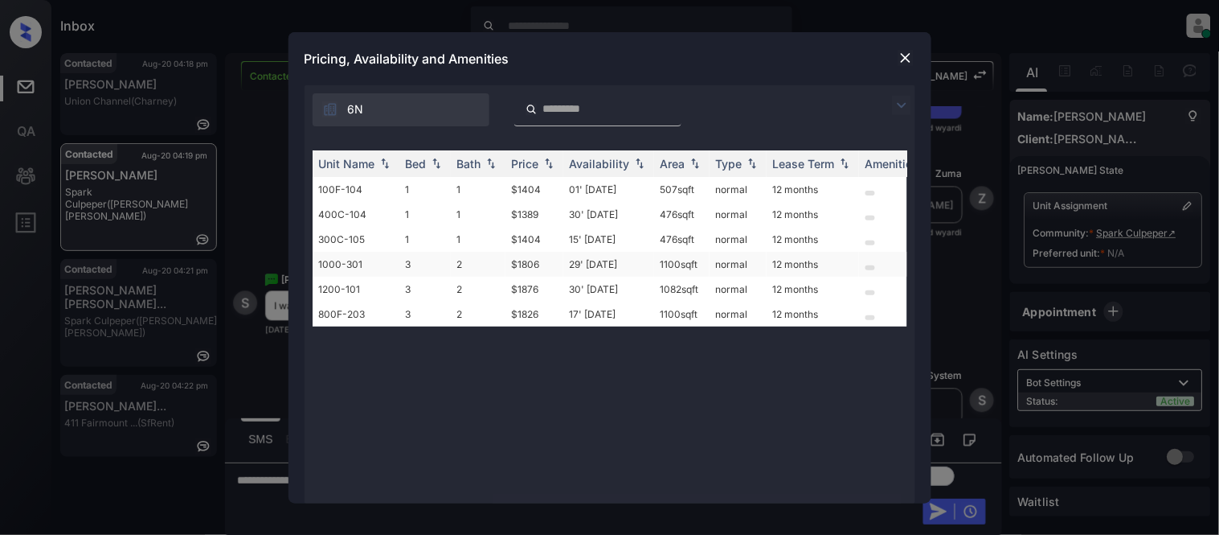
click at [596, 264] on td "29' Aug 25" at bounding box center [609, 264] width 91 height 25
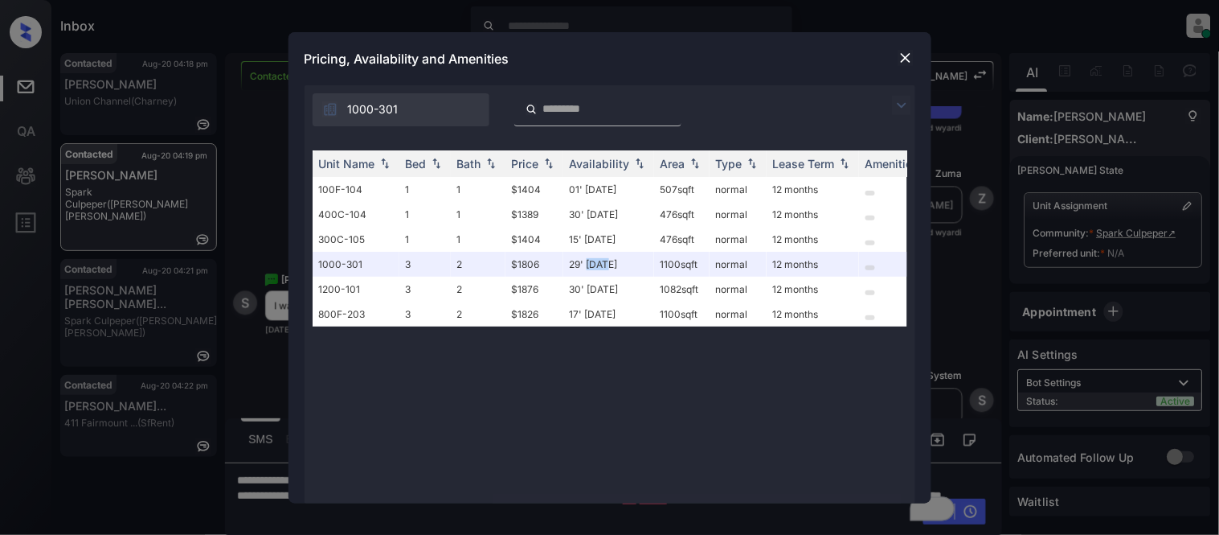
click at [908, 56] on img at bounding box center [906, 58] width 16 height 16
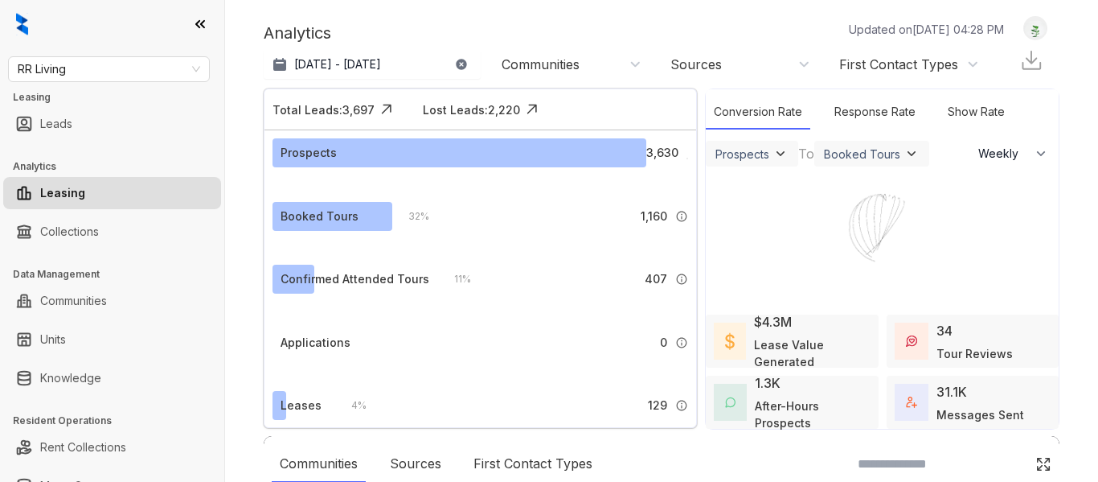
select select "******"
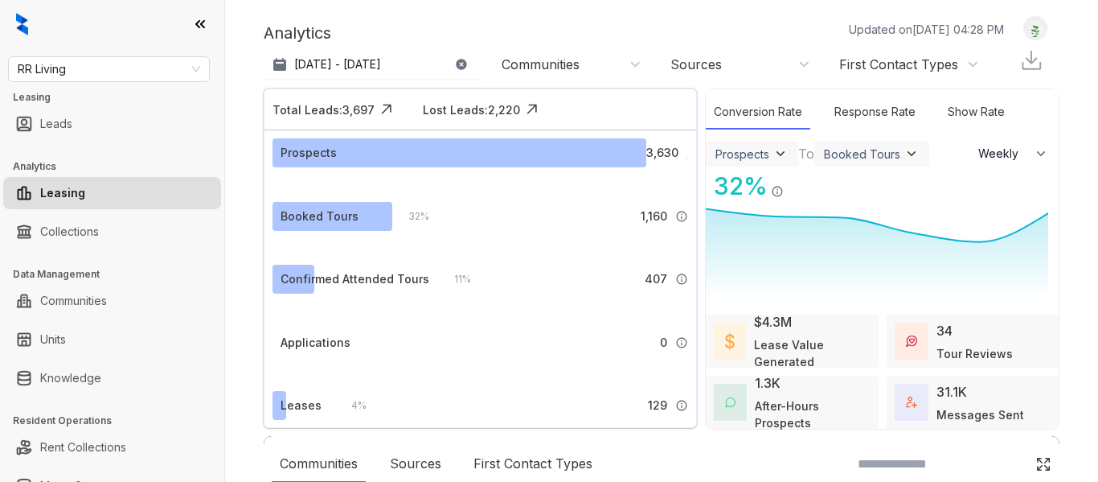
click at [81, 379] on div at bounding box center [549, 241] width 1098 height 482
click at [81, 379] on link "Knowledge" at bounding box center [70, 378] width 61 height 32
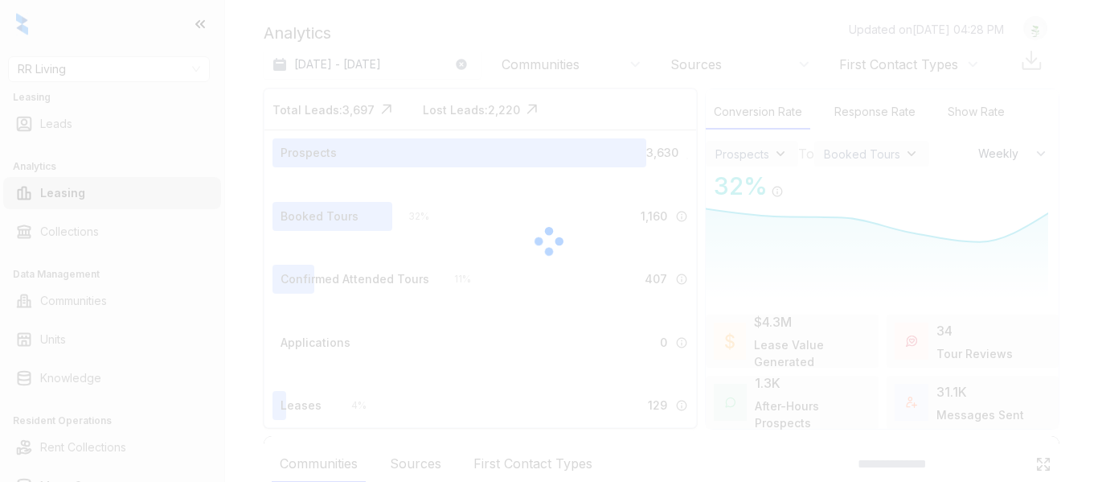
click at [106, 75] on div at bounding box center [549, 241] width 1098 height 482
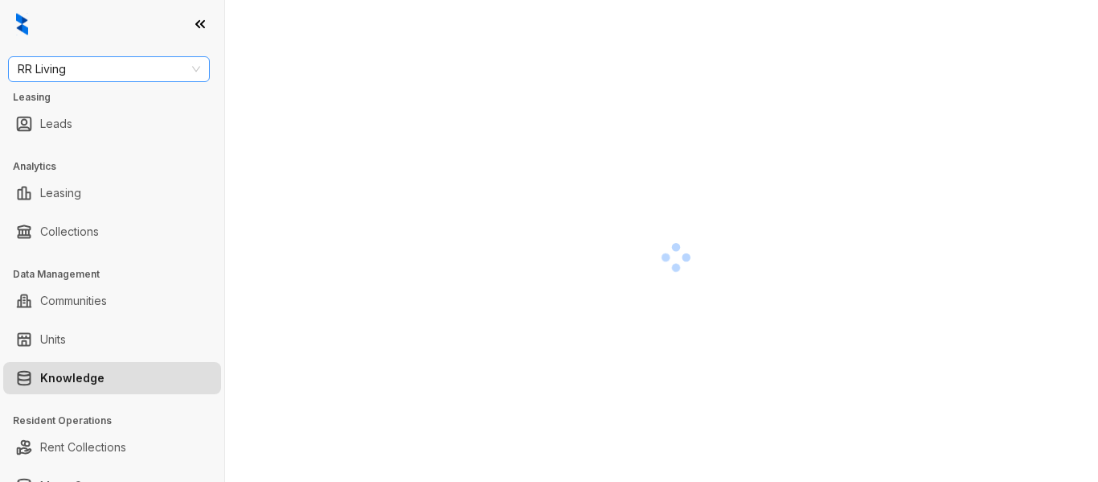
click at [106, 75] on span "RR Living" at bounding box center [109, 69] width 182 height 24
click at [132, 83] on div "RR Living RR Living Leasing Leads Analytics Leasing Collections Data Management…" at bounding box center [112, 241] width 224 height 482
click at [130, 74] on span "RR Living" at bounding box center [109, 69] width 182 height 24
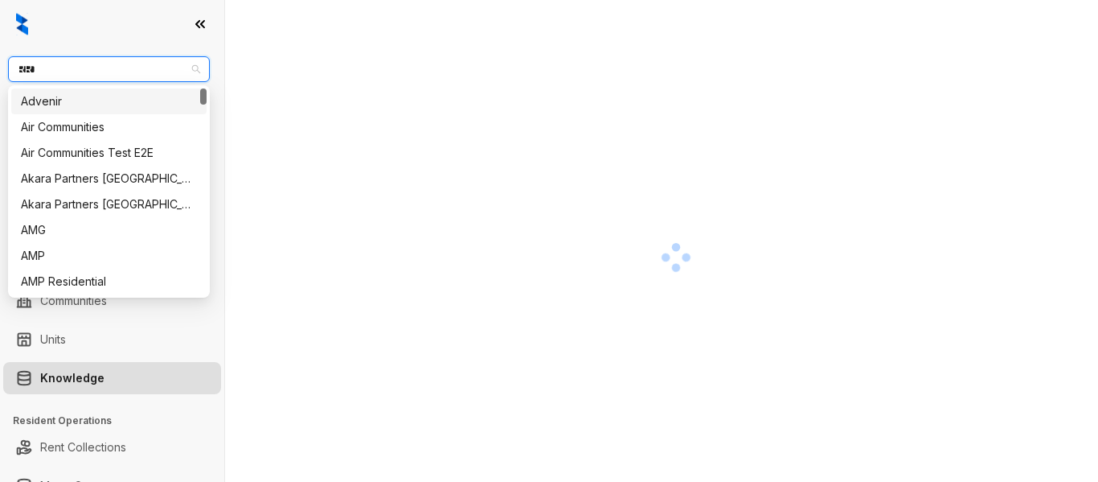
type input "*****"
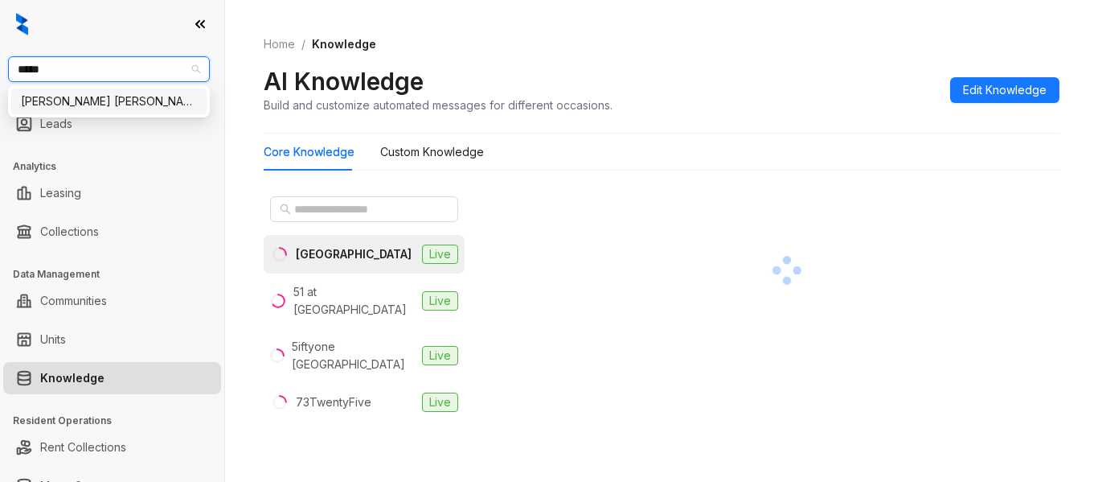
click at [78, 101] on div "[PERSON_NAME] [PERSON_NAME]" at bounding box center [109, 101] width 176 height 18
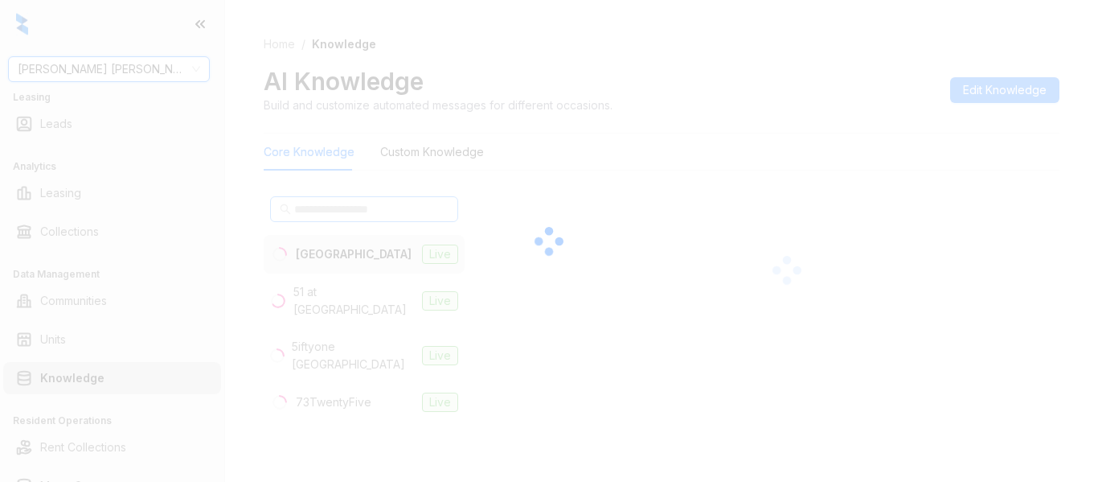
click at [347, 219] on div at bounding box center [549, 241] width 1098 height 482
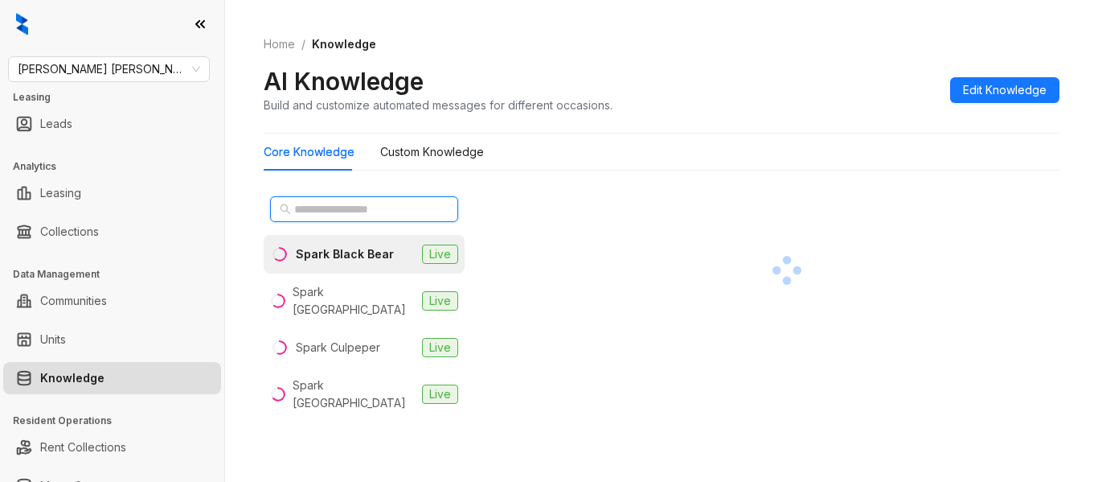
click at [349, 215] on input "text" at bounding box center [364, 209] width 141 height 18
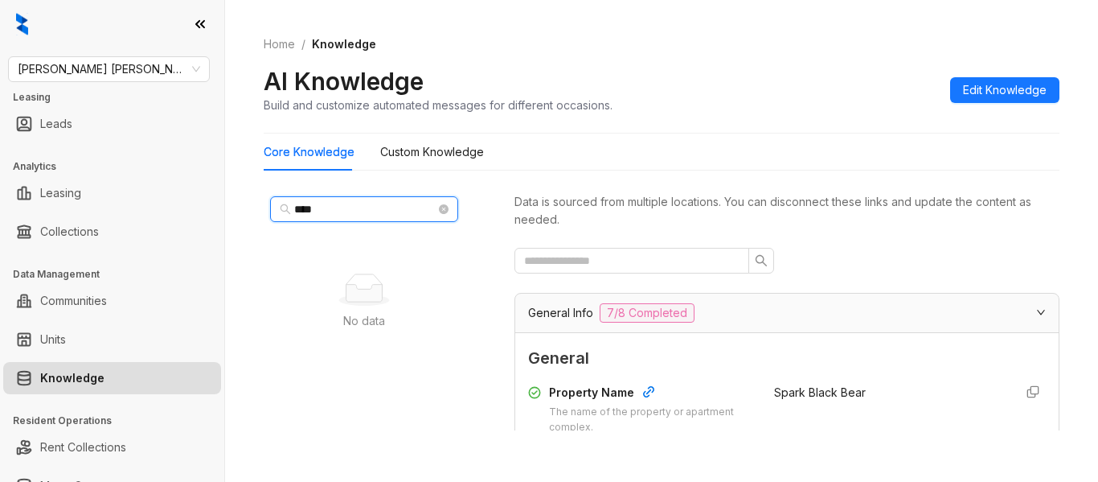
click at [349, 215] on input "****" at bounding box center [364, 209] width 141 height 18
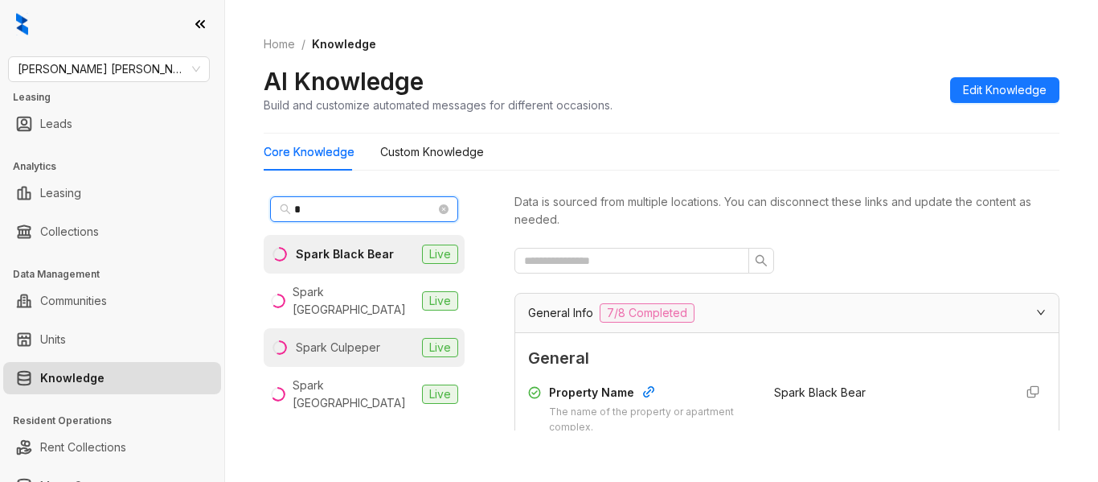
type input "*"
click at [344, 341] on div "Spark Culpeper" at bounding box center [338, 347] width 84 height 18
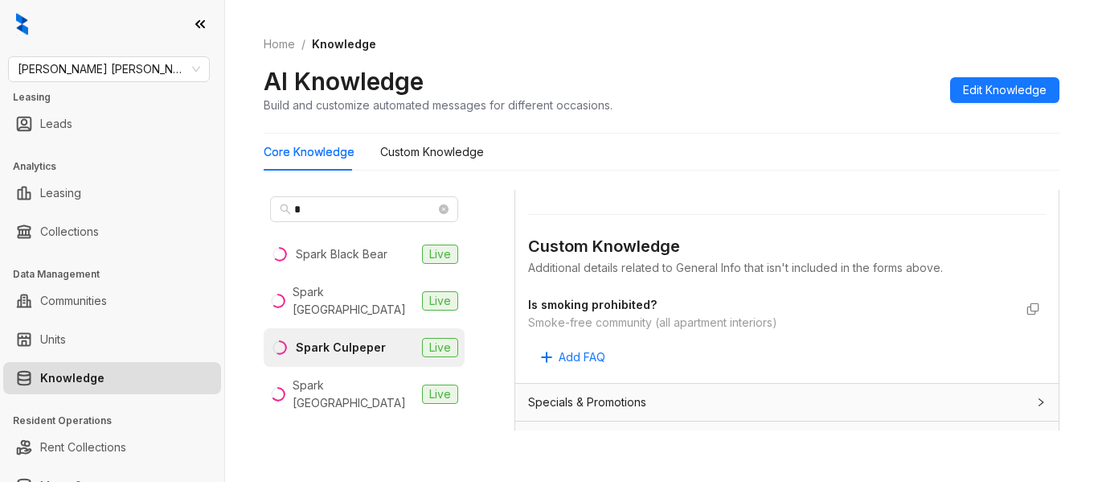
scroll to position [1045, 0]
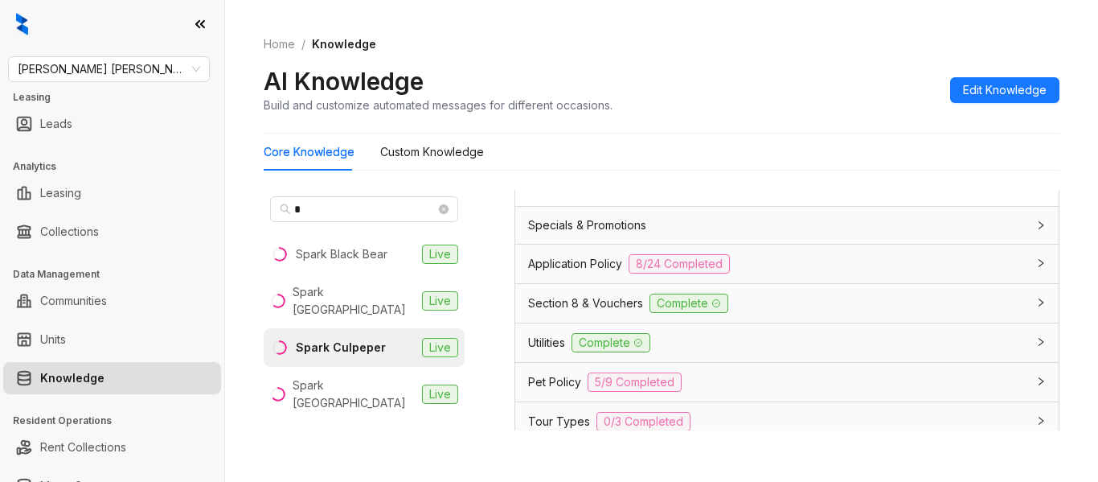
click at [583, 277] on div "Application Policy 8/24 Completed" at bounding box center [786, 263] width 543 height 39
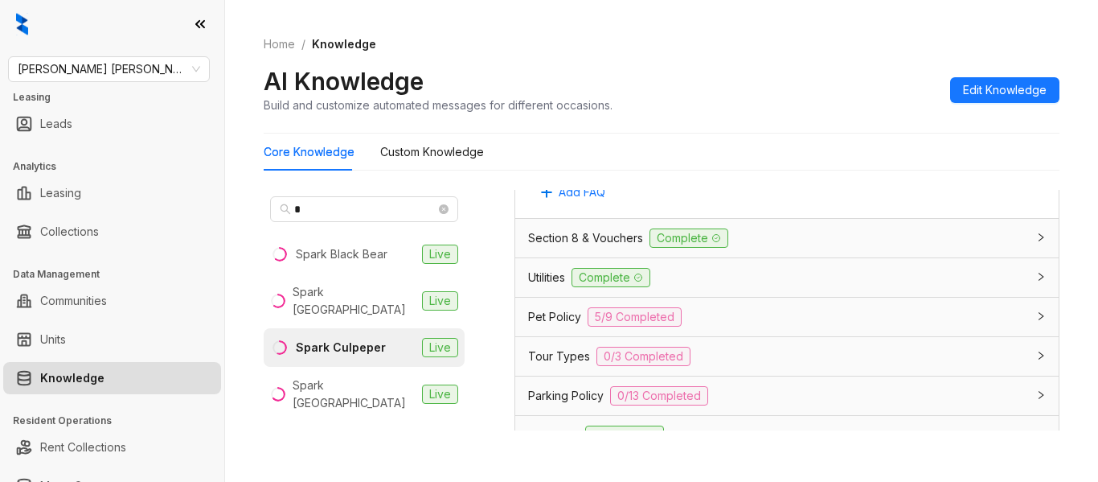
scroll to position [3376, 0]
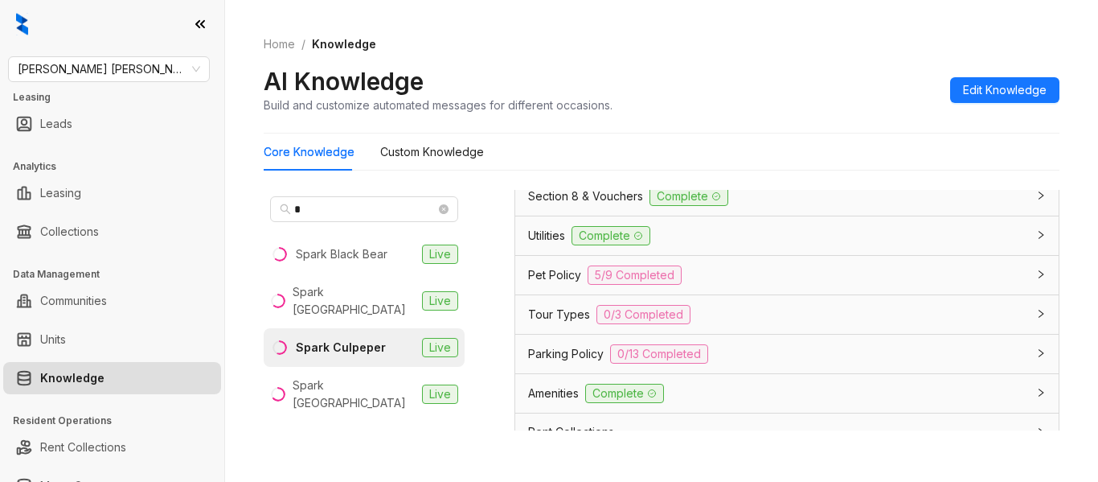
click at [553, 188] on div "* Spark Black Bear Live Spark [GEOGRAPHIC_DATA] Live Spark Culpeper Live Spark …" at bounding box center [662, 313] width 796 height 260
click at [714, 226] on div "Utilities Complete" at bounding box center [777, 235] width 498 height 19
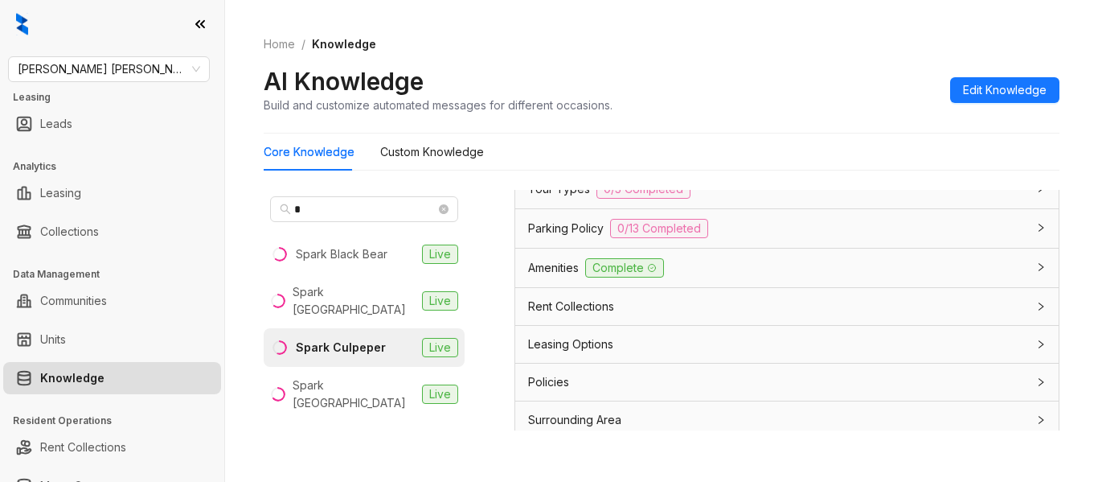
scroll to position [3973, 0]
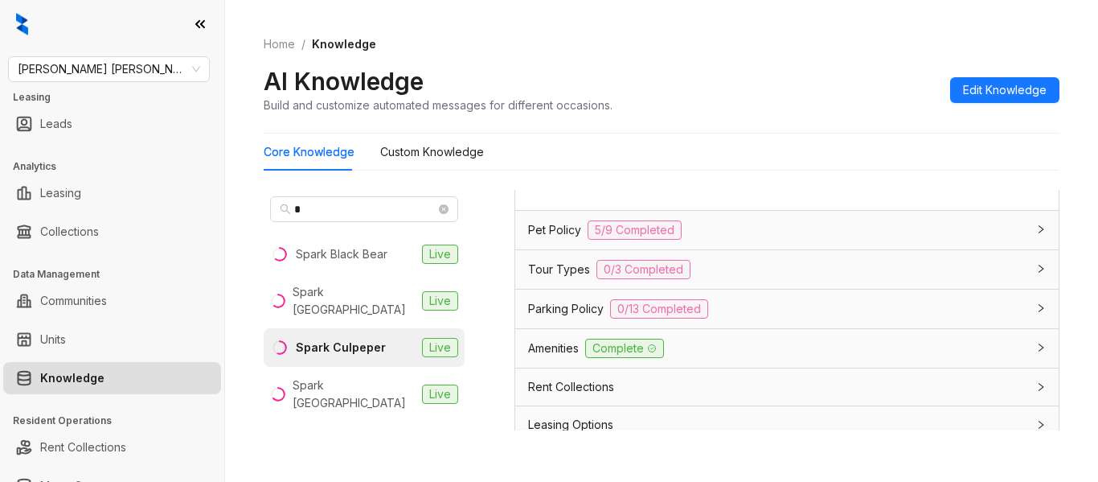
drag, startPoint x: 535, startPoint y: 303, endPoint x: 923, endPoint y: 299, distance: 387.5
click at [923, 158] on div "Resident pays cable, internet and (if applicable) gas directly to providers" at bounding box center [771, 150] width 486 height 18
drag, startPoint x: 522, startPoint y: 301, endPoint x: 928, endPoint y: 309, distance: 406.0
copy div "Resident pays cable, internet and (if applicable) gas directly to providers"
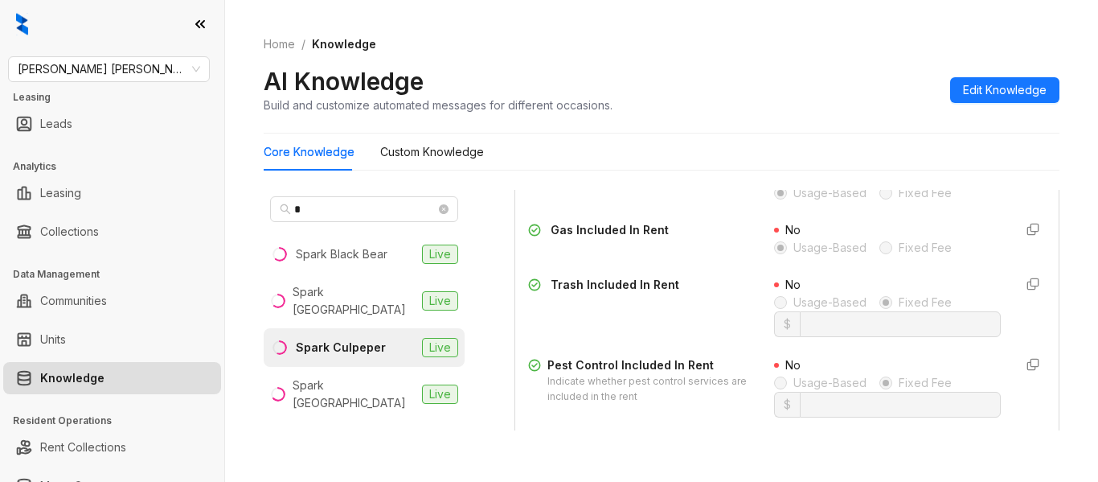
scroll to position [3491, 0]
